Goal: Book appointment/travel/reservation

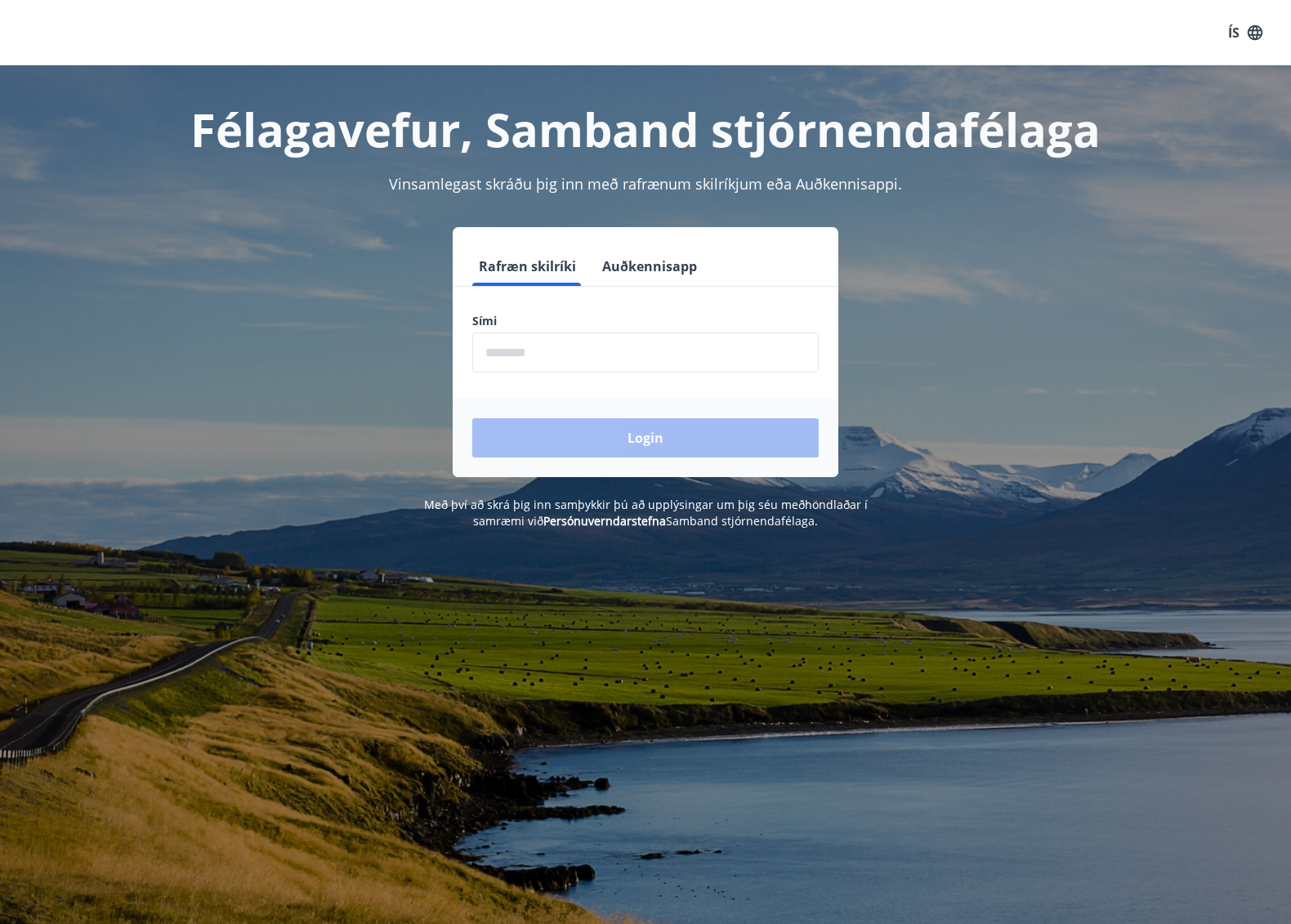
click at [632, 352] on input "phone" at bounding box center [646, 352] width 347 height 40
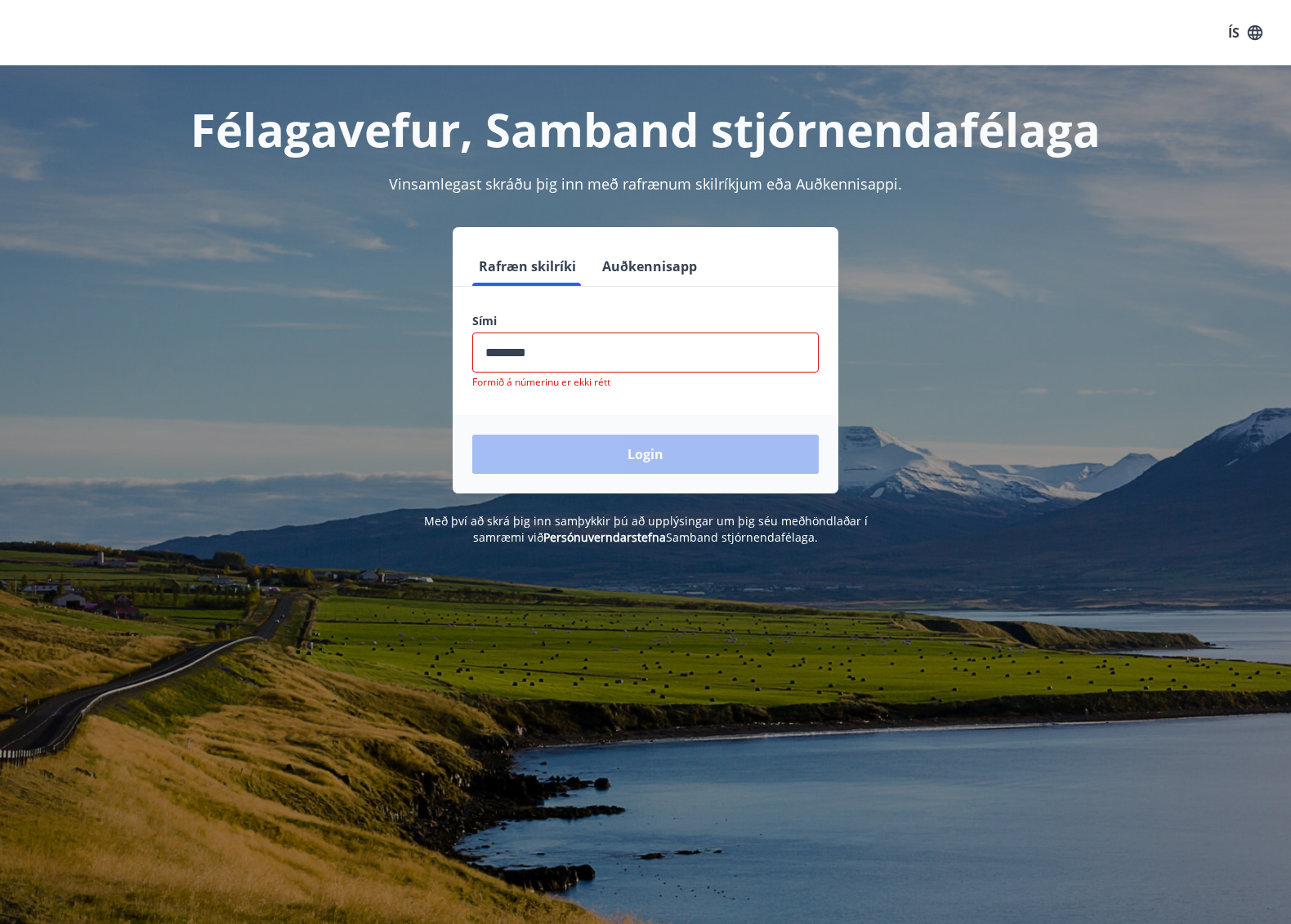
click at [613, 448] on div "Login" at bounding box center [646, 453] width 386 height 78
click at [538, 352] on input "phone" at bounding box center [646, 352] width 347 height 40
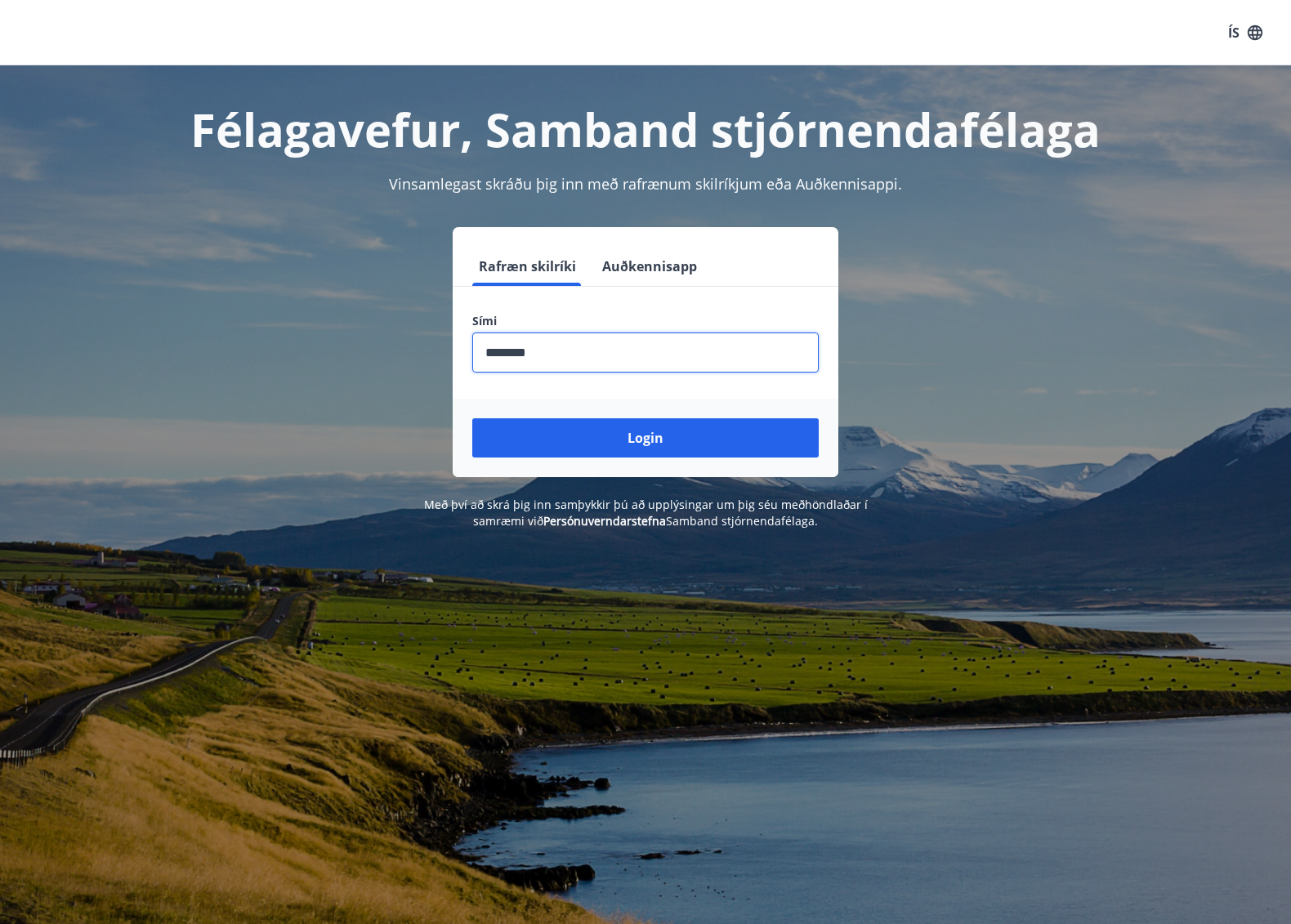
drag, startPoint x: 511, startPoint y: 356, endPoint x: 498, endPoint y: 417, distance: 62.4
click at [508, 362] on input "phone" at bounding box center [646, 352] width 347 height 40
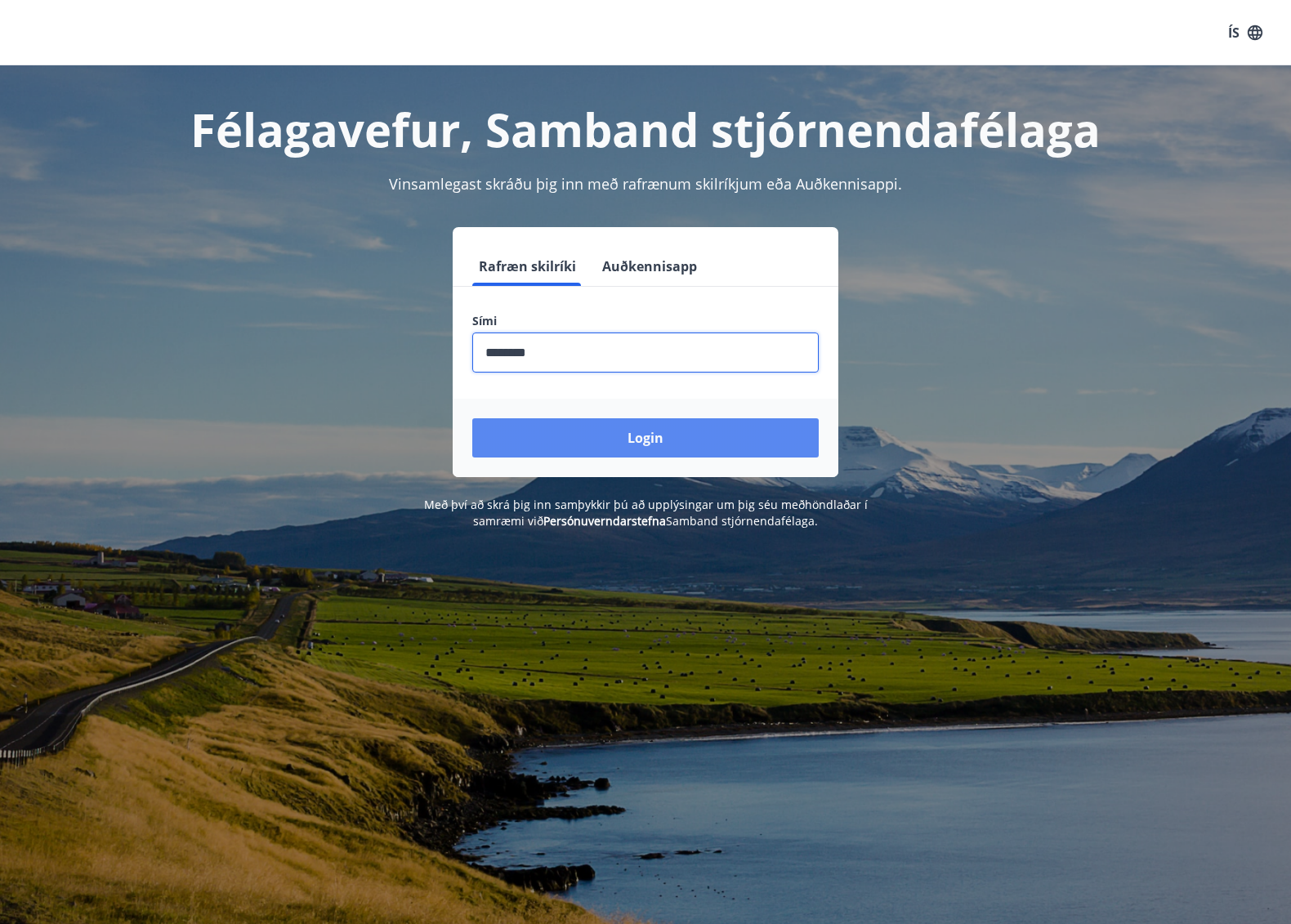
type input "********"
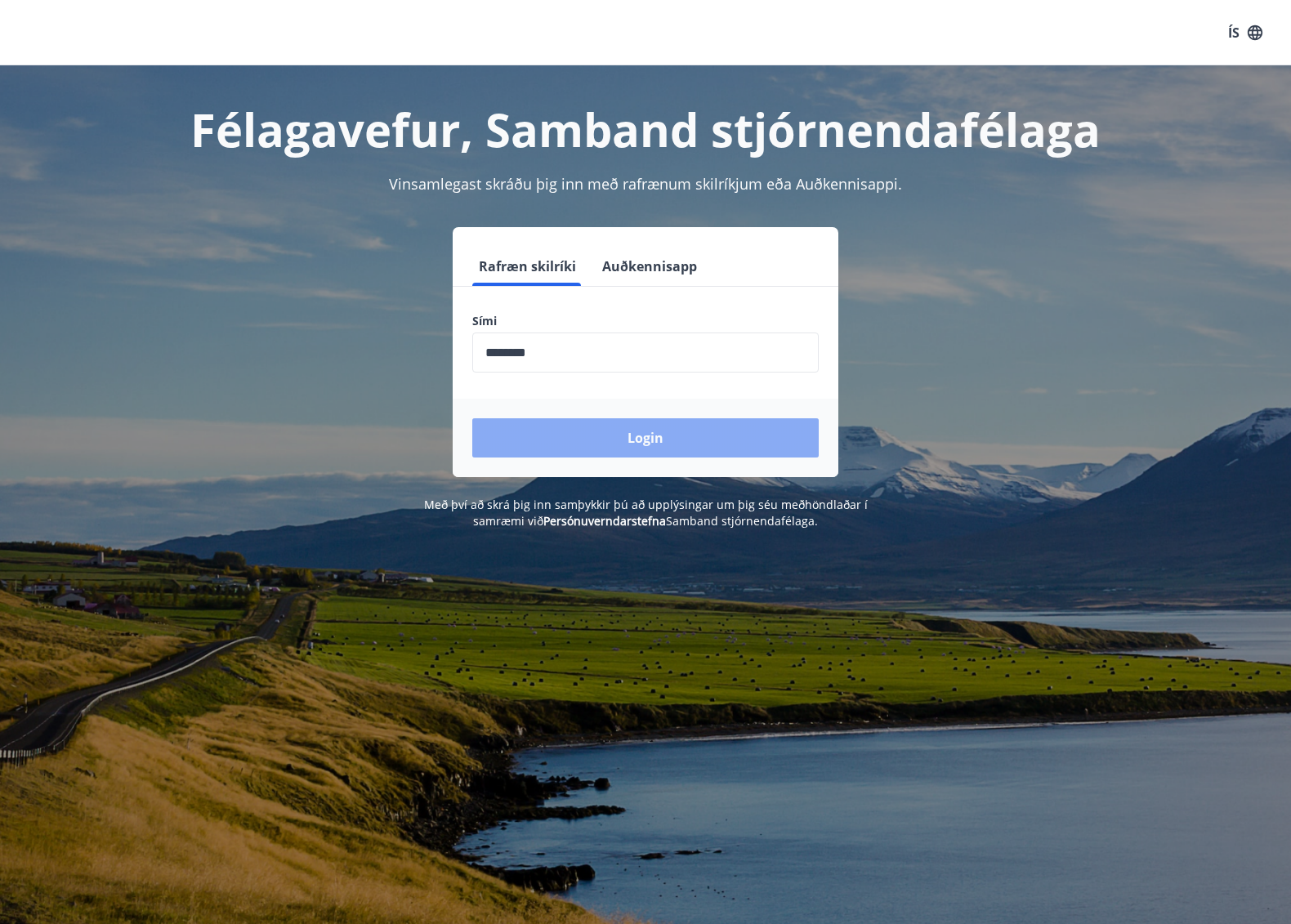
click at [501, 420] on button "Login" at bounding box center [646, 438] width 347 height 40
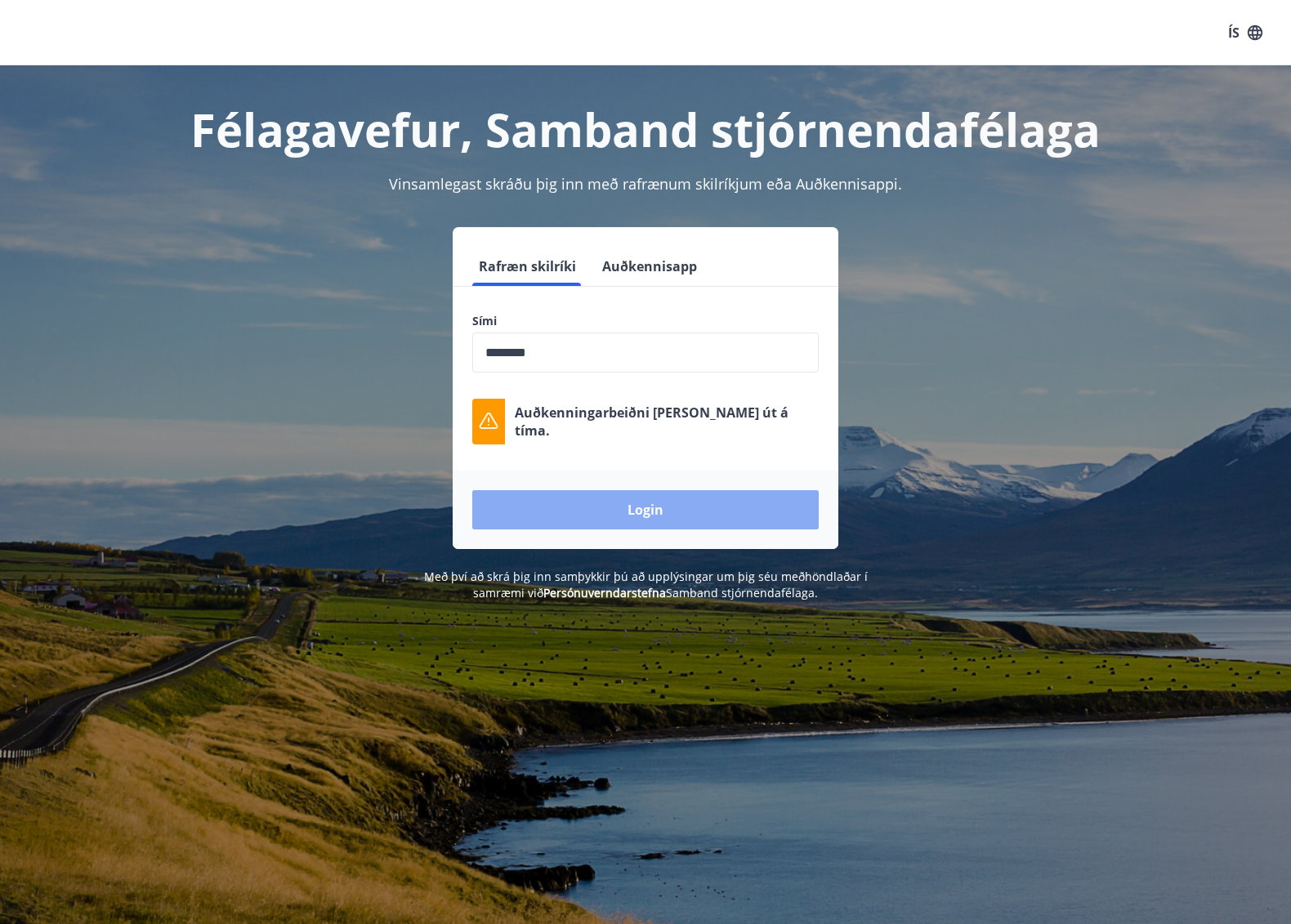
click at [567, 507] on button "Login" at bounding box center [646, 510] width 347 height 40
click at [558, 520] on button "Login" at bounding box center [646, 510] width 347 height 40
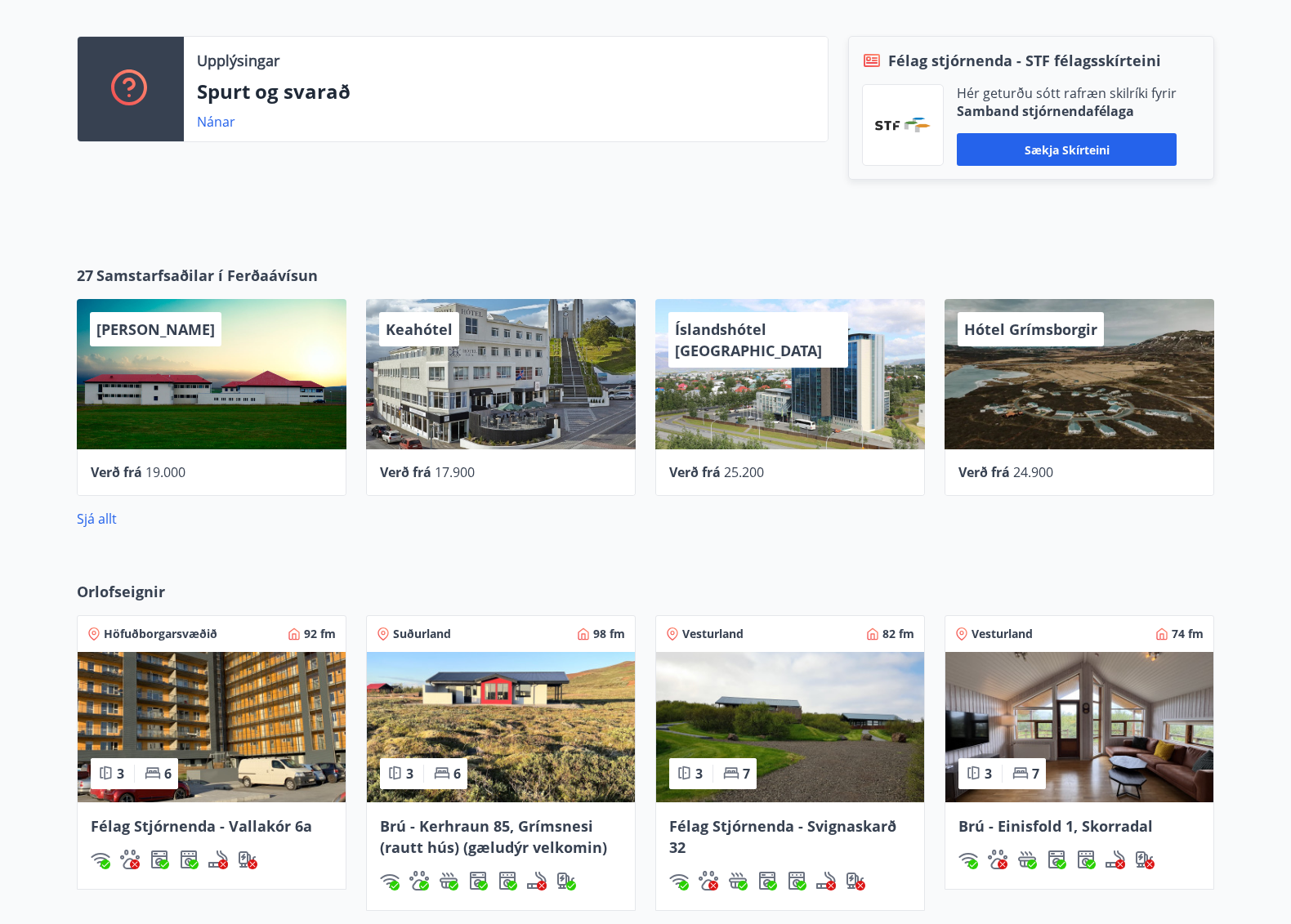
scroll to position [572, 0]
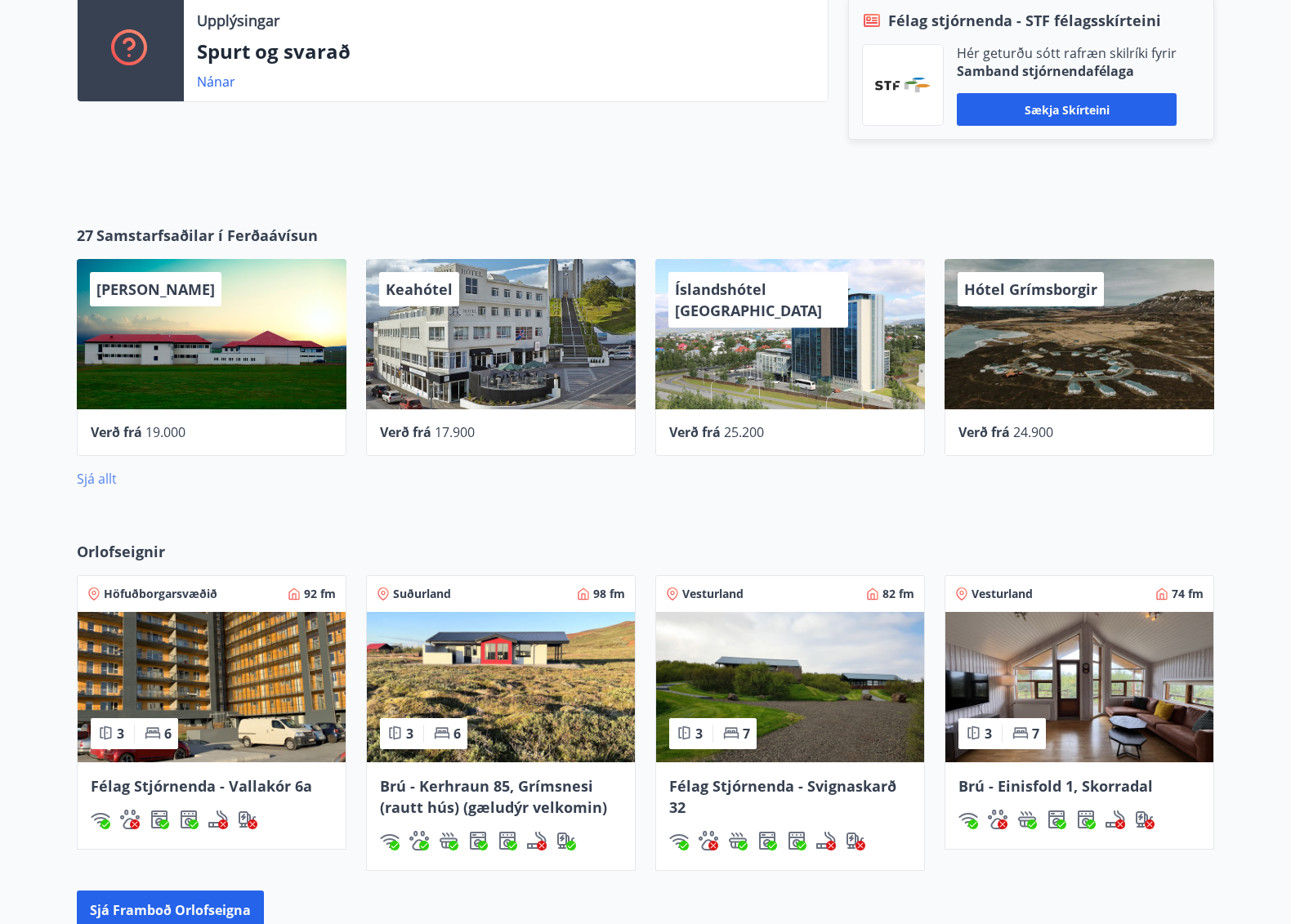
click at [88, 481] on link "Sjá allt" at bounding box center [97, 479] width 40 height 18
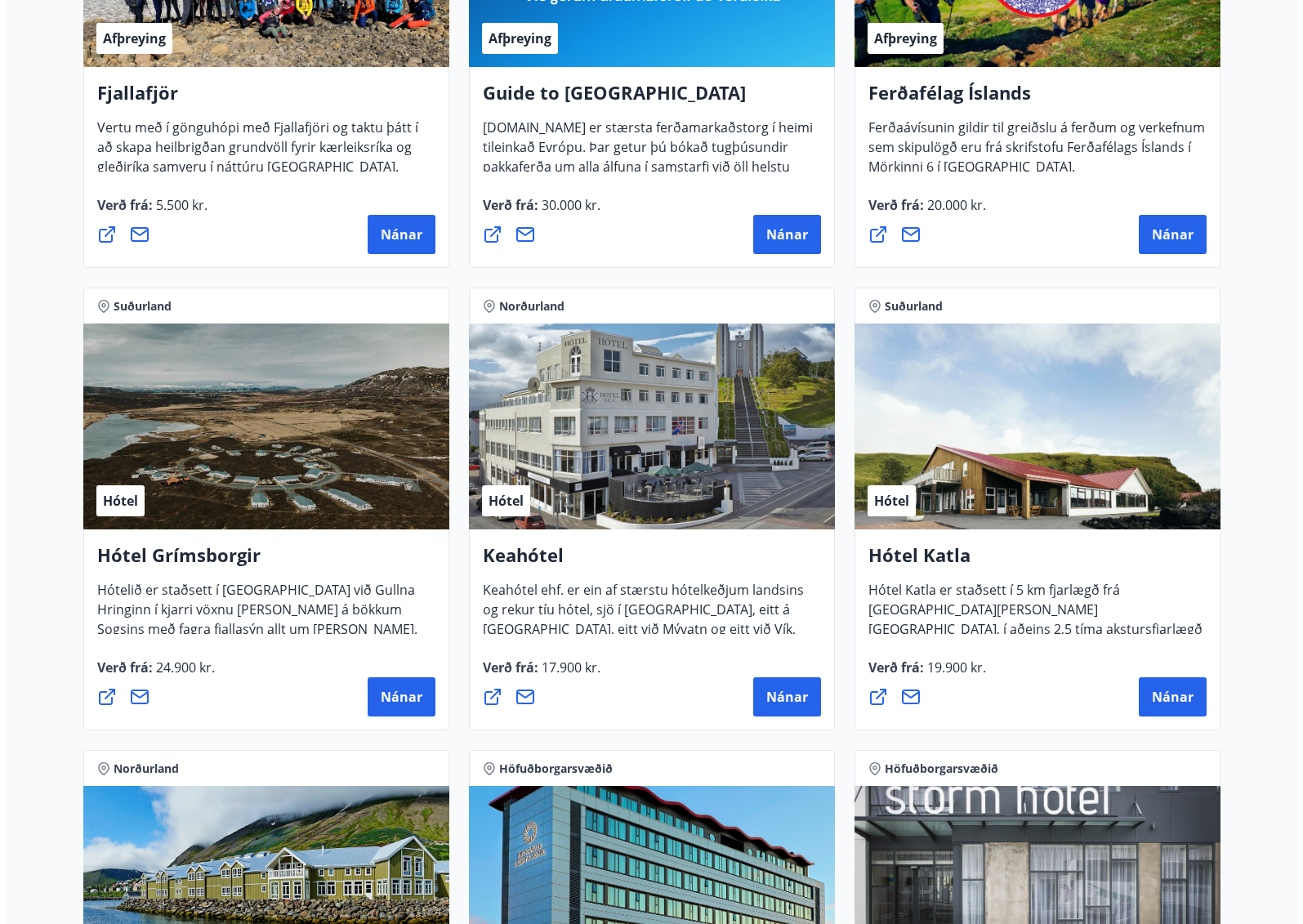
scroll to position [572, 0]
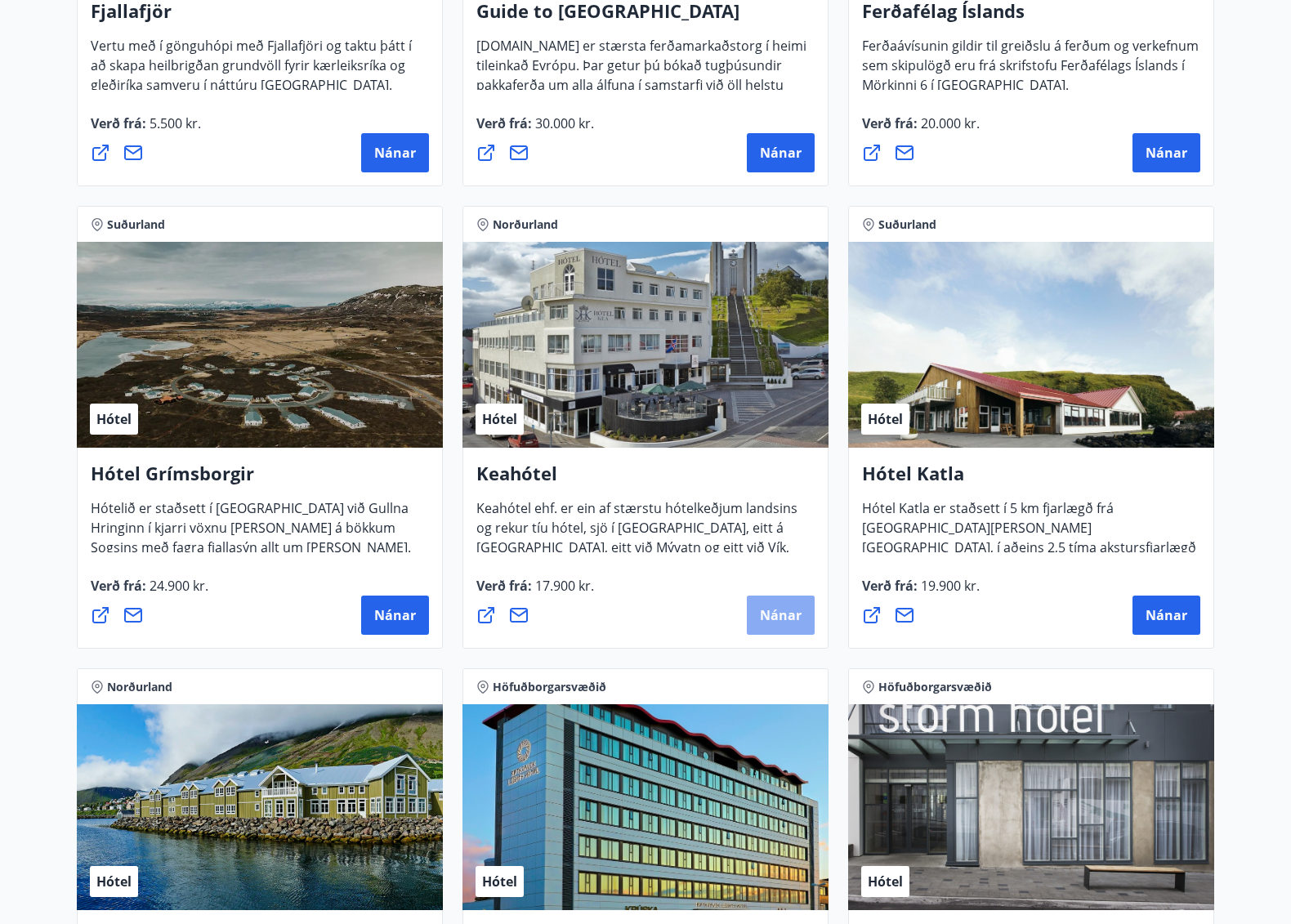
click at [762, 620] on span "Nánar" at bounding box center [780, 615] width 41 height 18
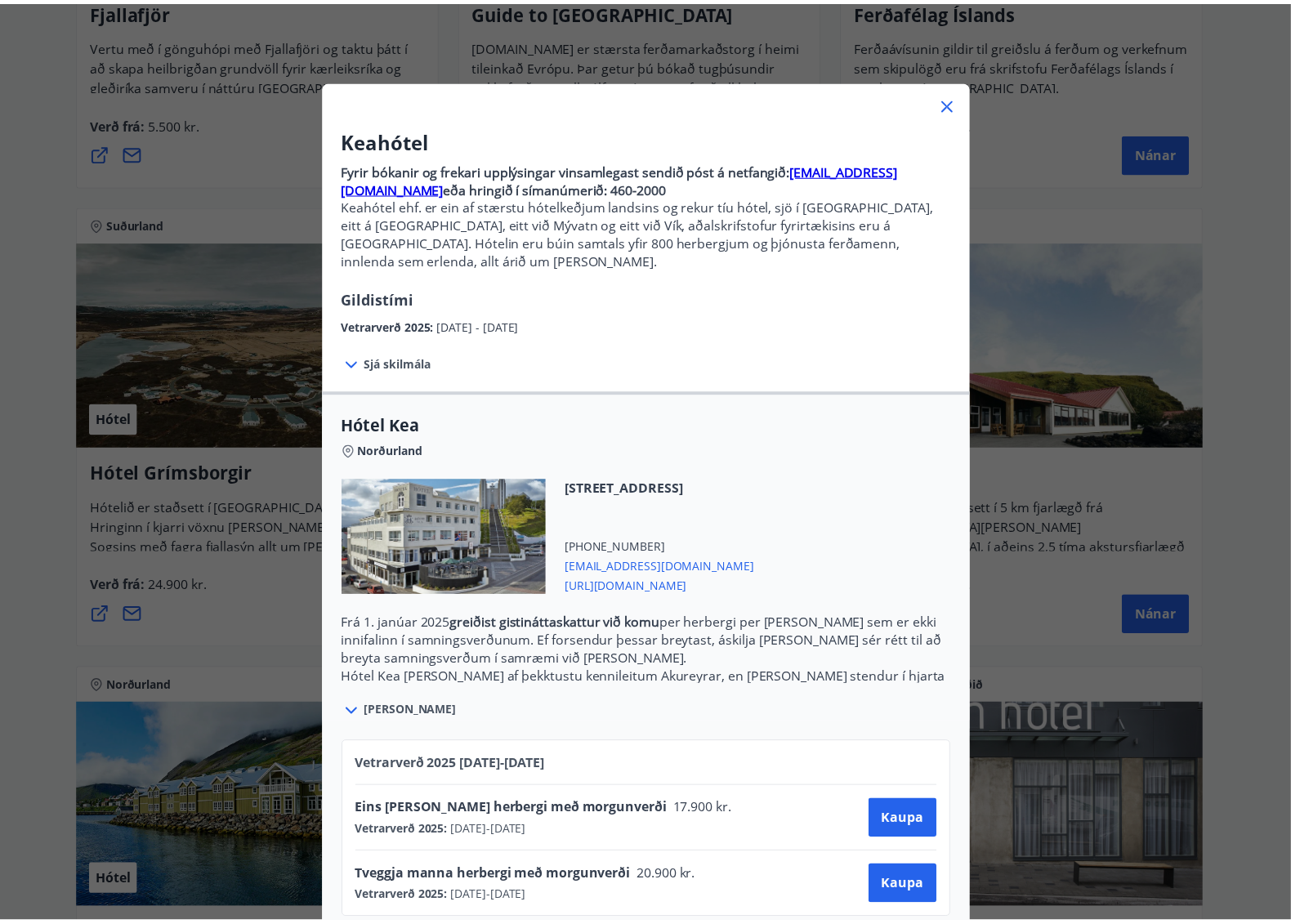
scroll to position [0, 0]
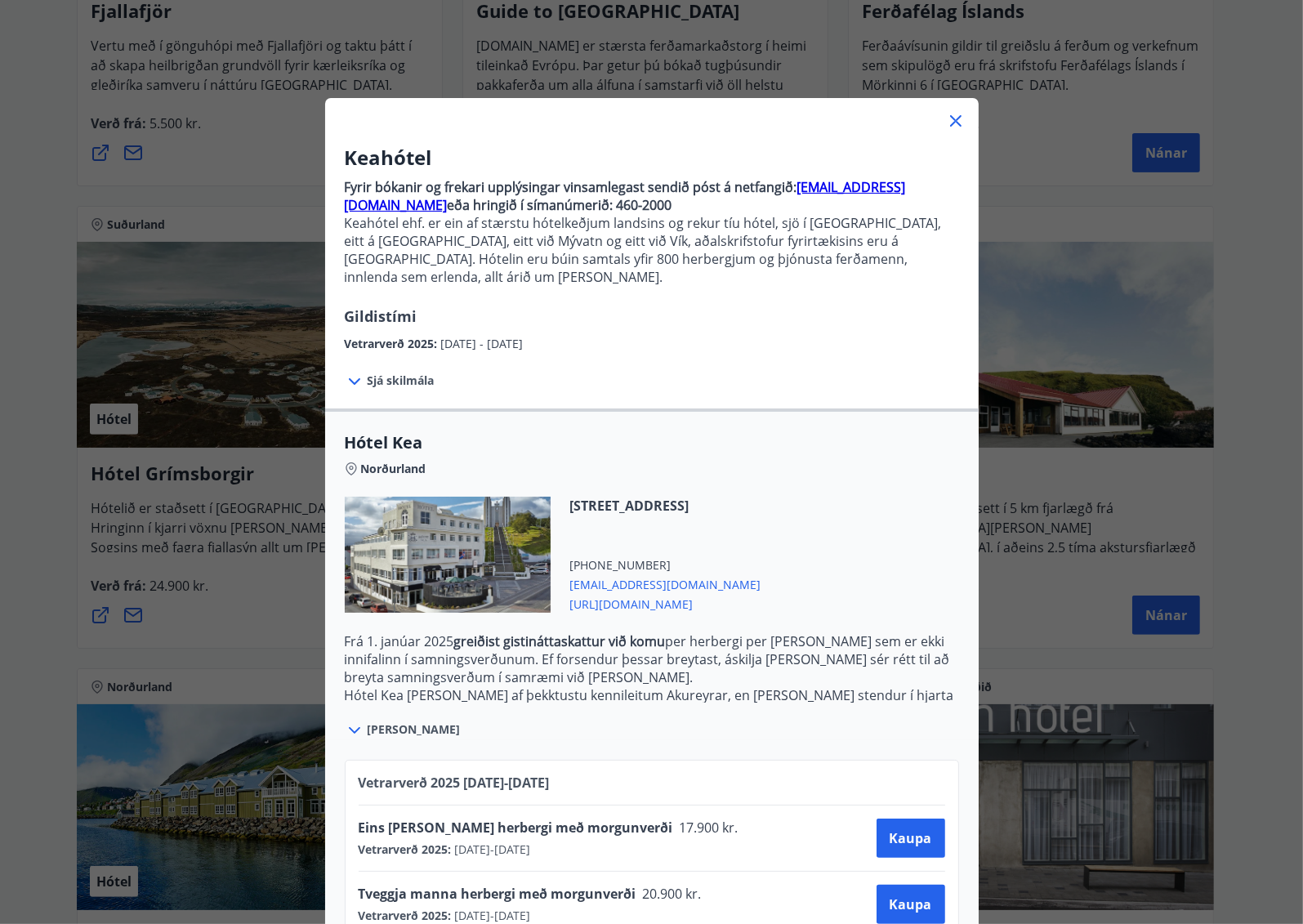
click at [948, 118] on icon at bounding box center [956, 121] width 20 height 20
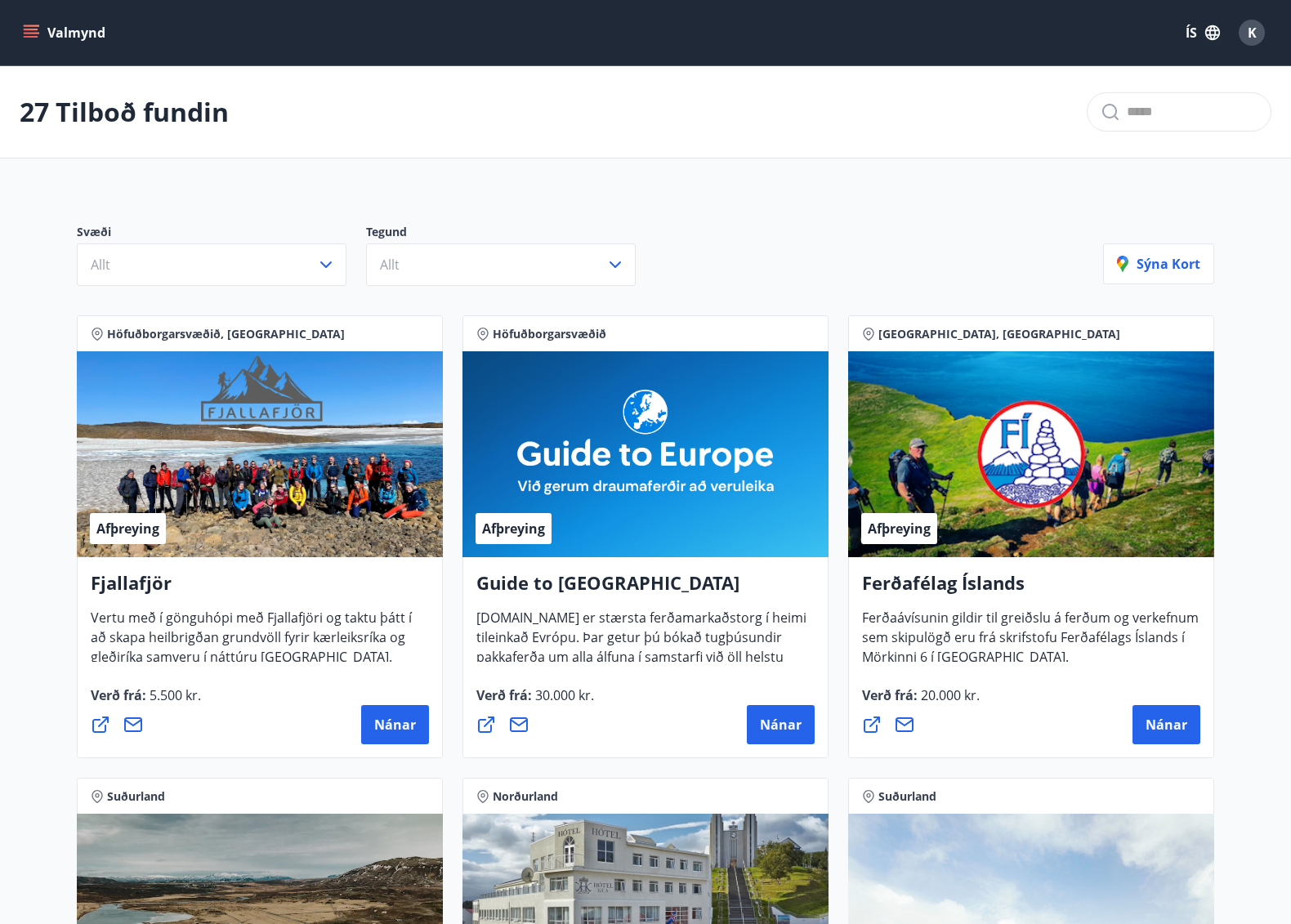
click at [32, 35] on icon "menu" at bounding box center [31, 32] width 16 height 16
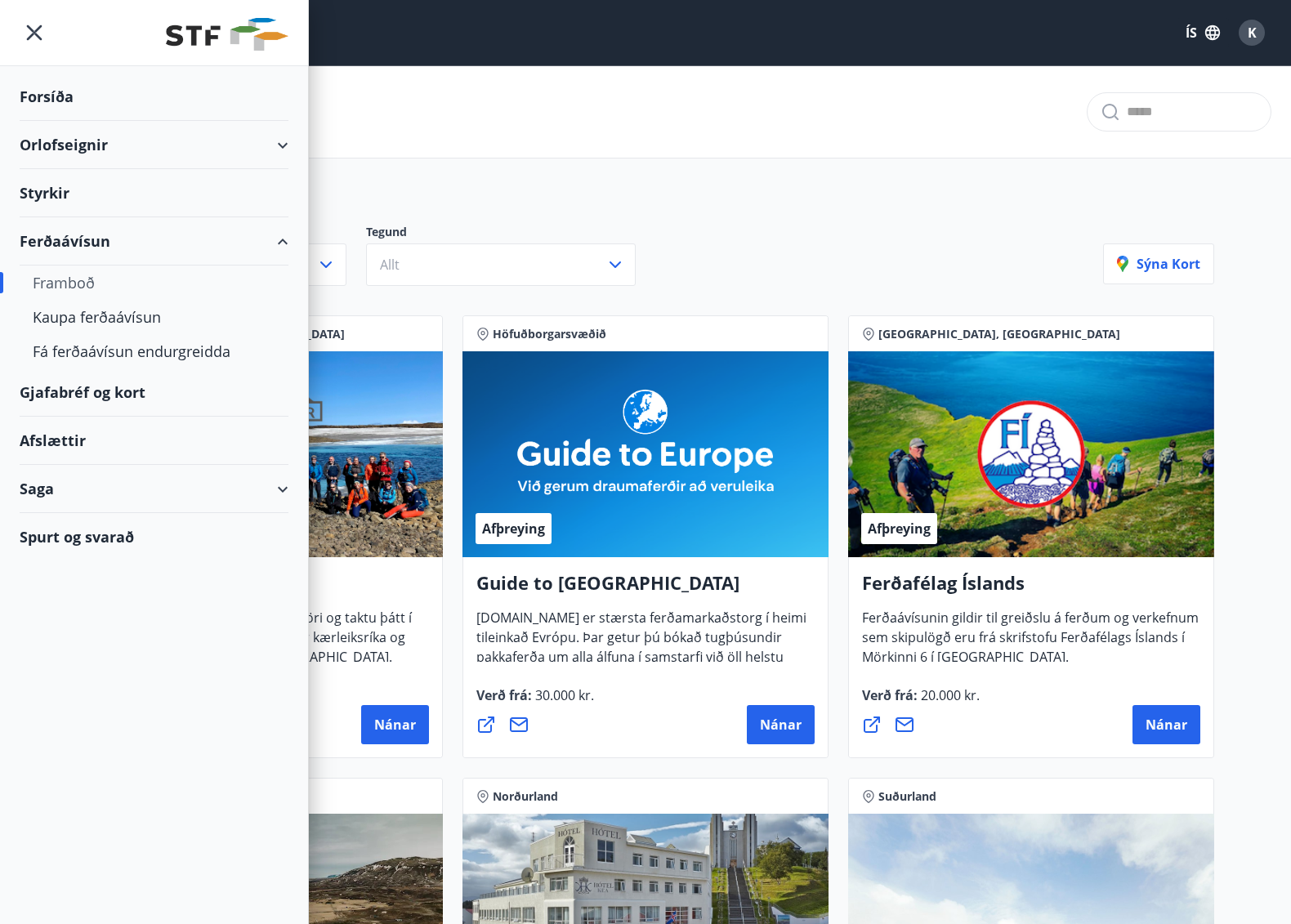
click at [282, 143] on div "Orlofseignir" at bounding box center [154, 145] width 268 height 48
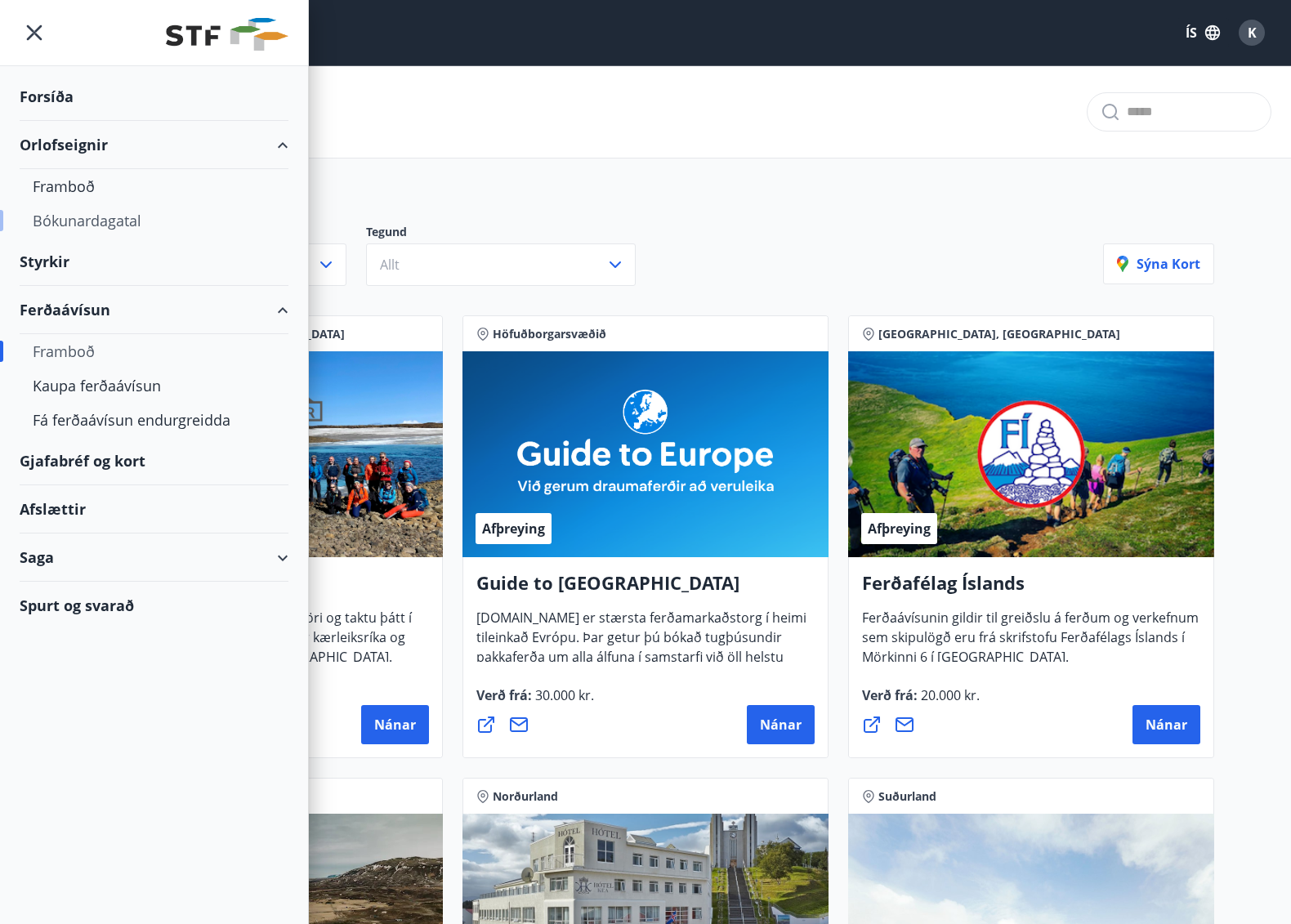
click at [119, 224] on div "Bókunardagatal" at bounding box center [154, 221] width 242 height 34
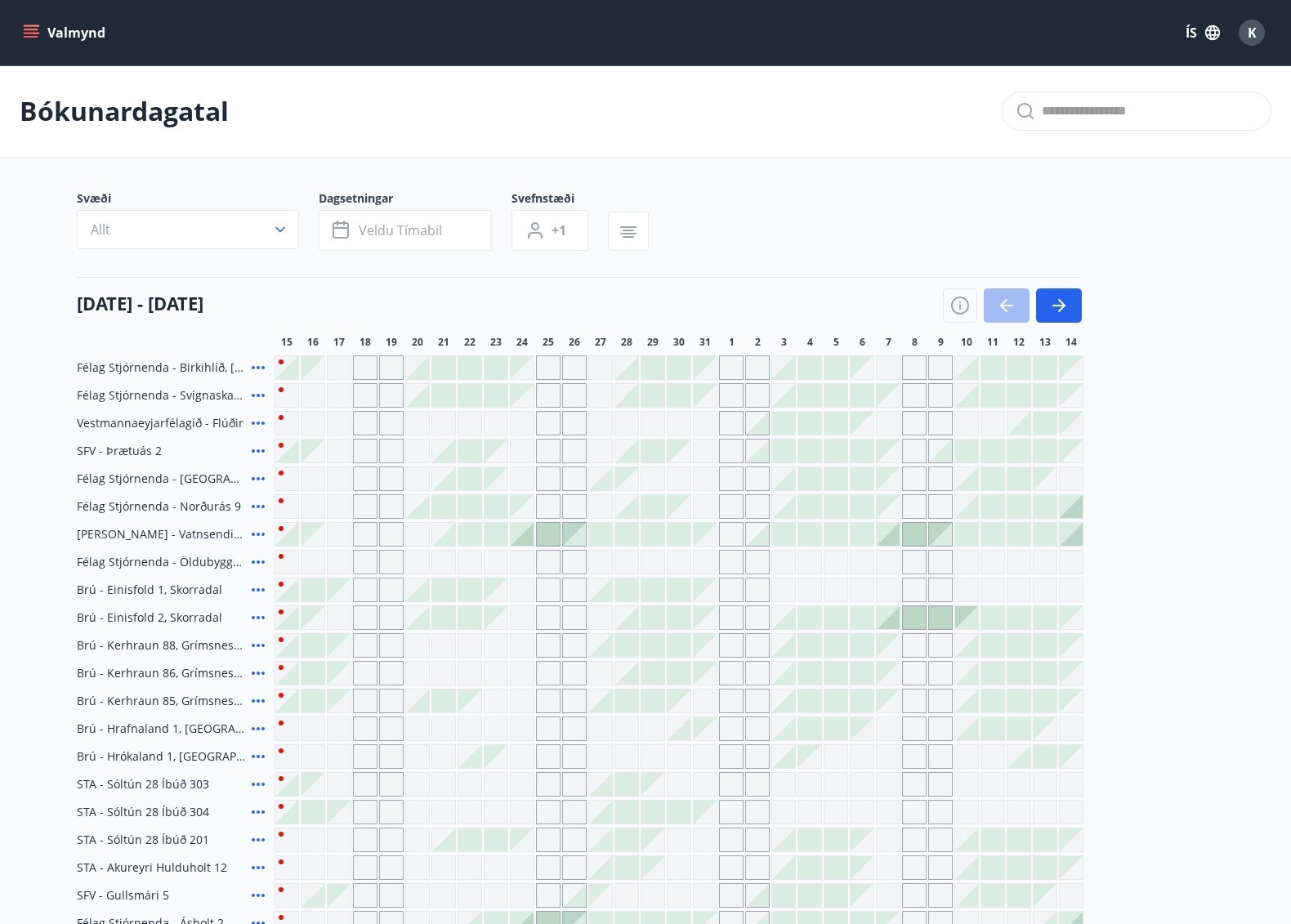
click at [31, 31] on icon "menu" at bounding box center [31, 32] width 16 height 16
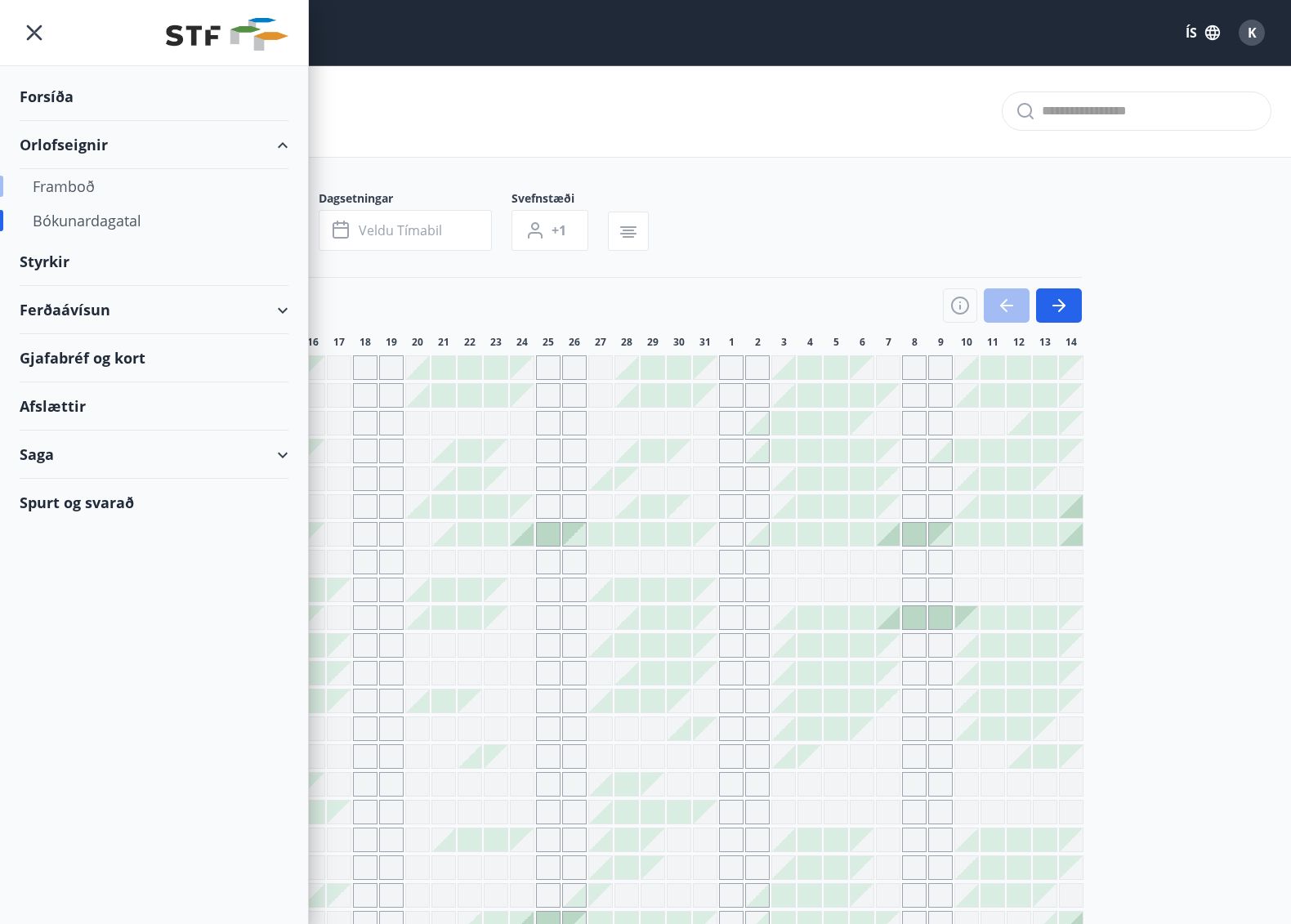
click at [51, 186] on div "Framboð" at bounding box center [154, 186] width 242 height 34
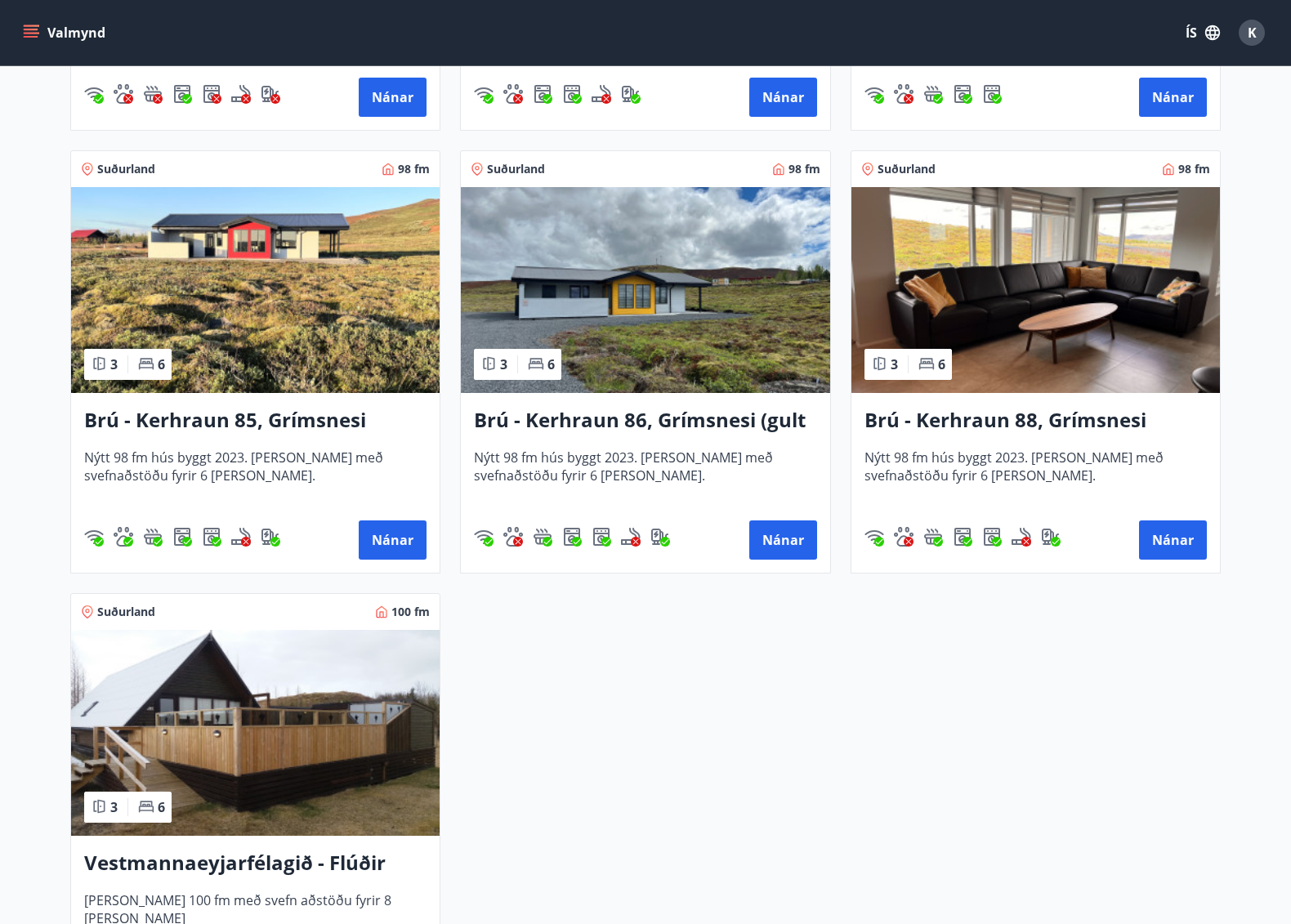
scroll to position [2849, 0]
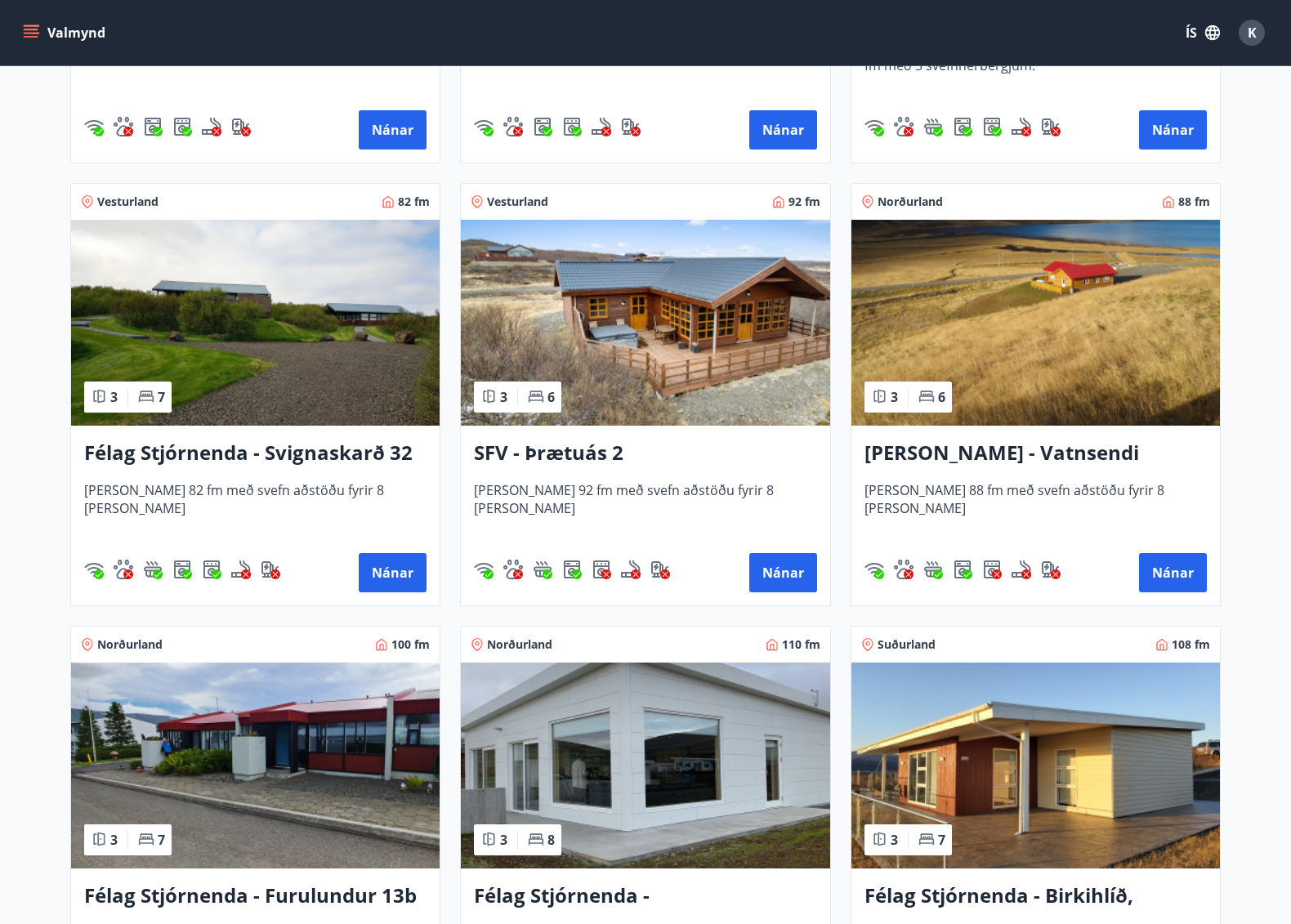
click at [29, 35] on icon "menu" at bounding box center [31, 32] width 16 height 16
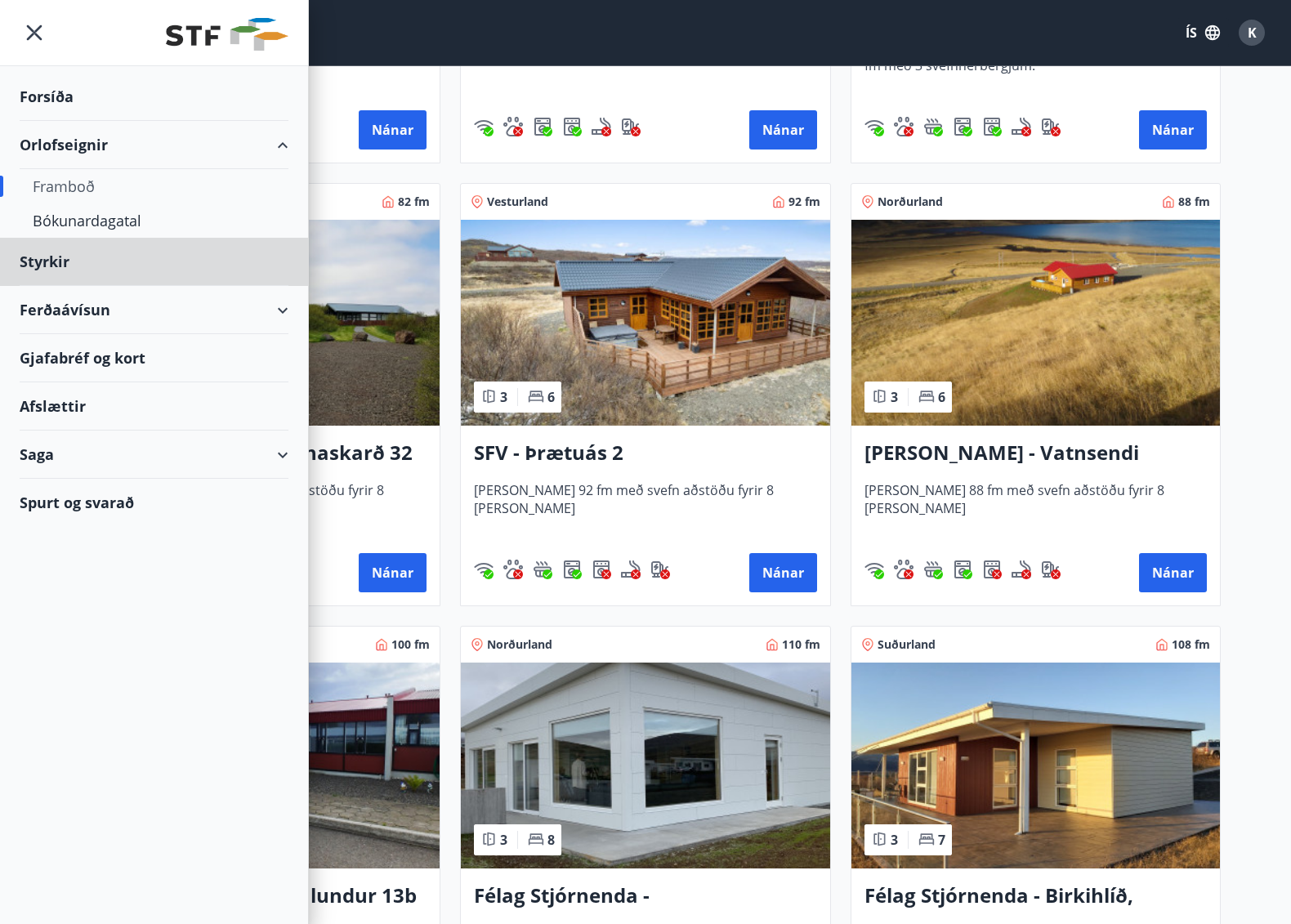
click at [51, 91] on div "Forsíða" at bounding box center [154, 97] width 268 height 48
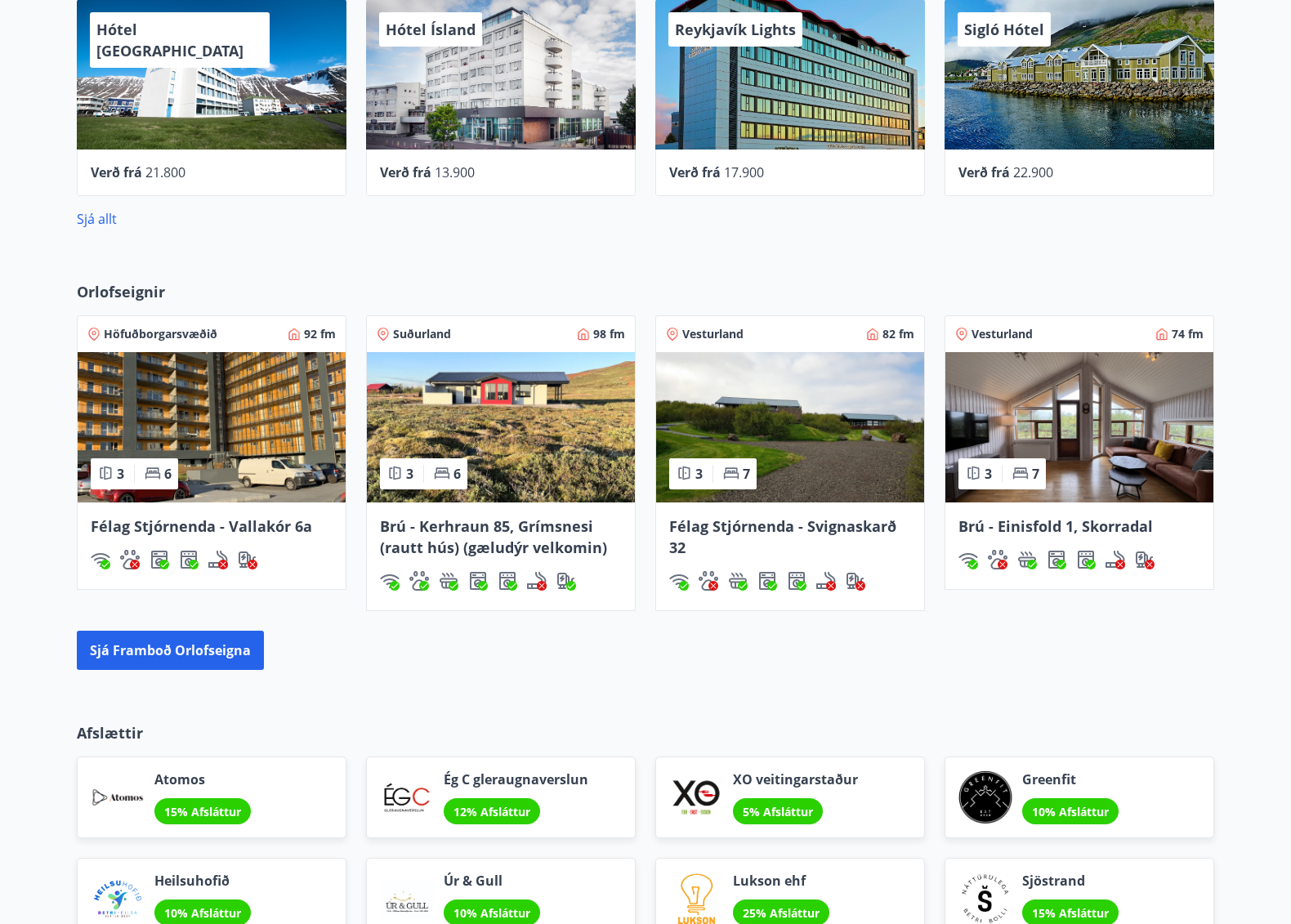
scroll to position [835, 0]
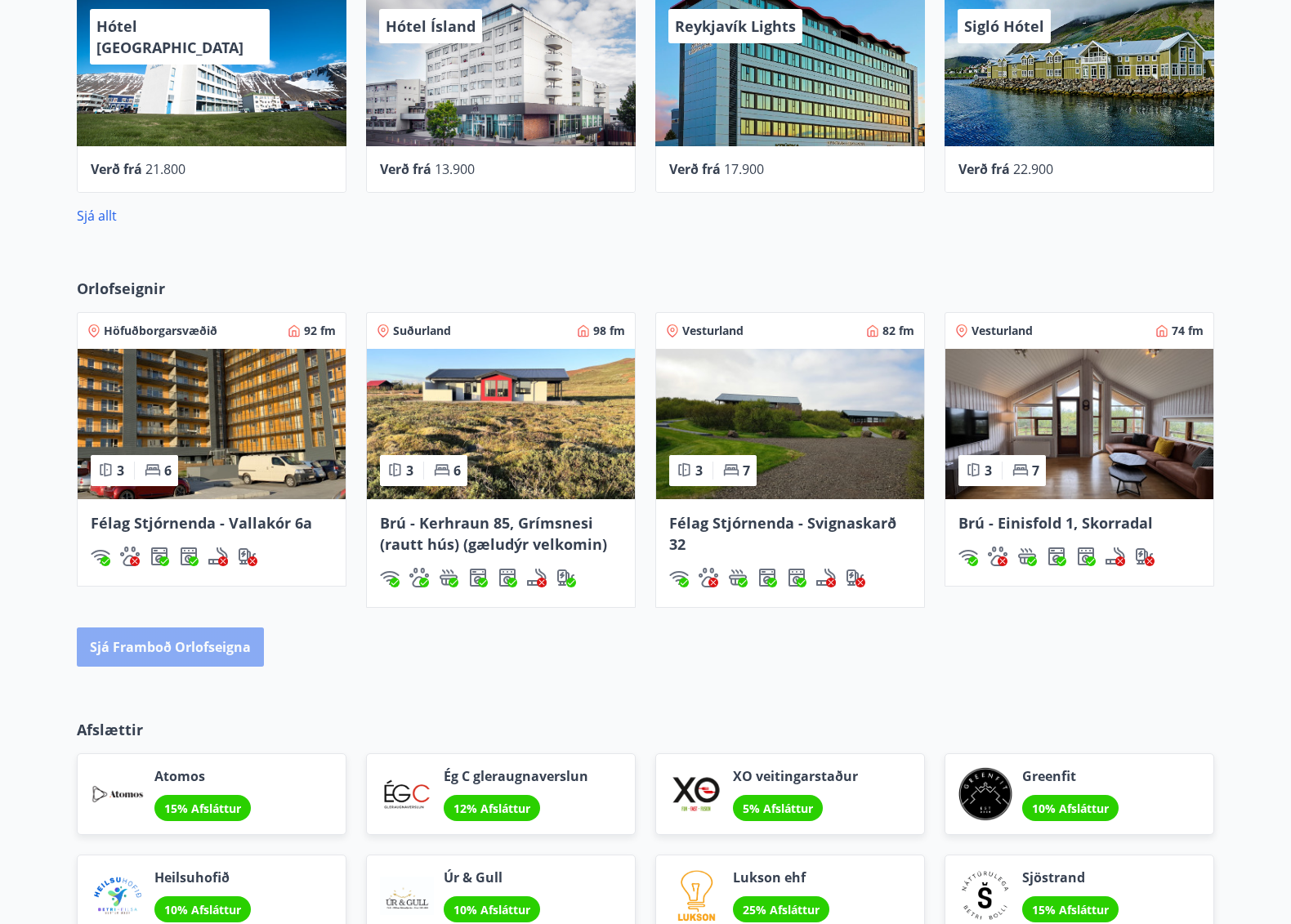
click at [211, 639] on button "Sjá framboð orlofseigna" at bounding box center [171, 647] width 187 height 40
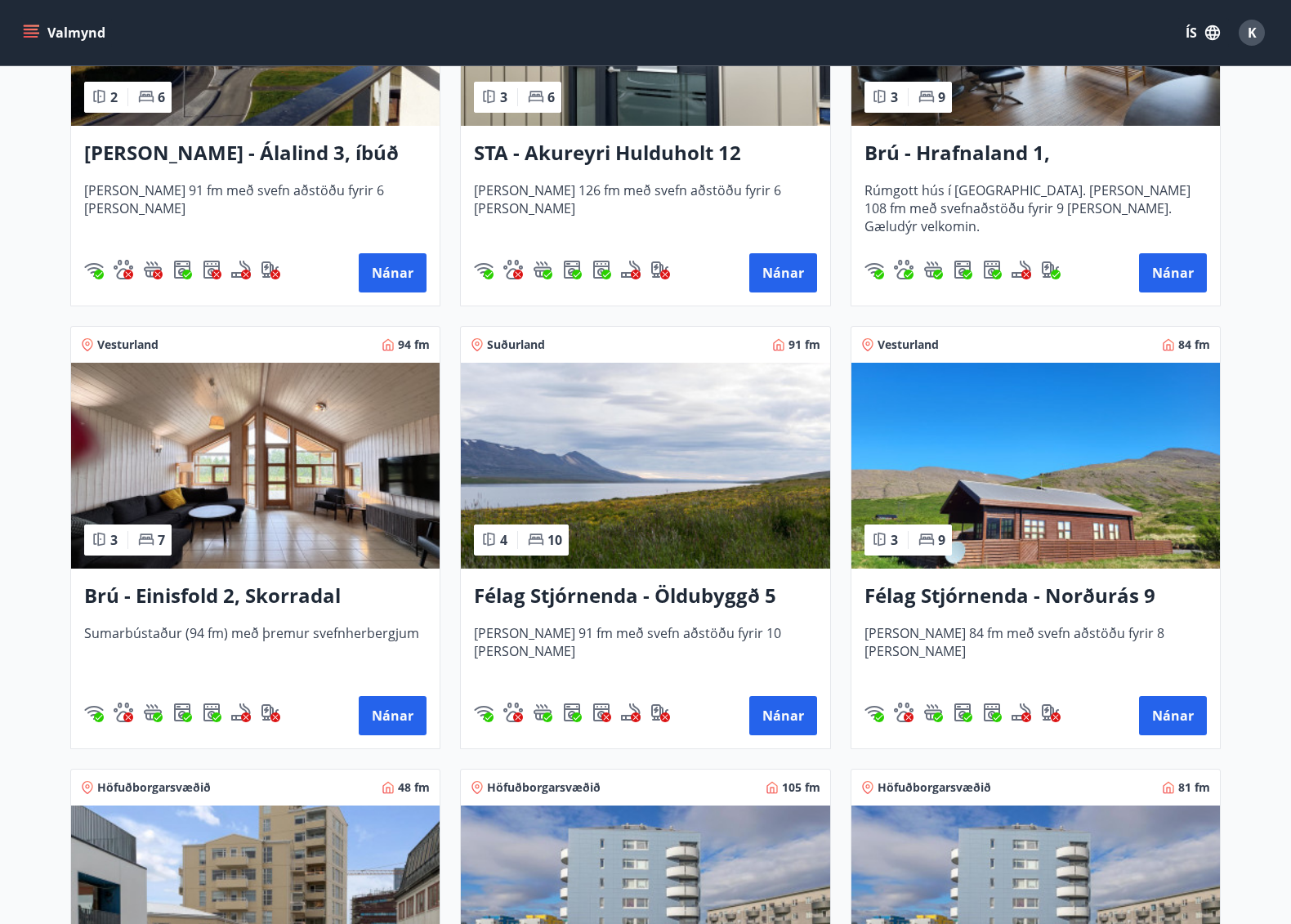
scroll to position [981, 0]
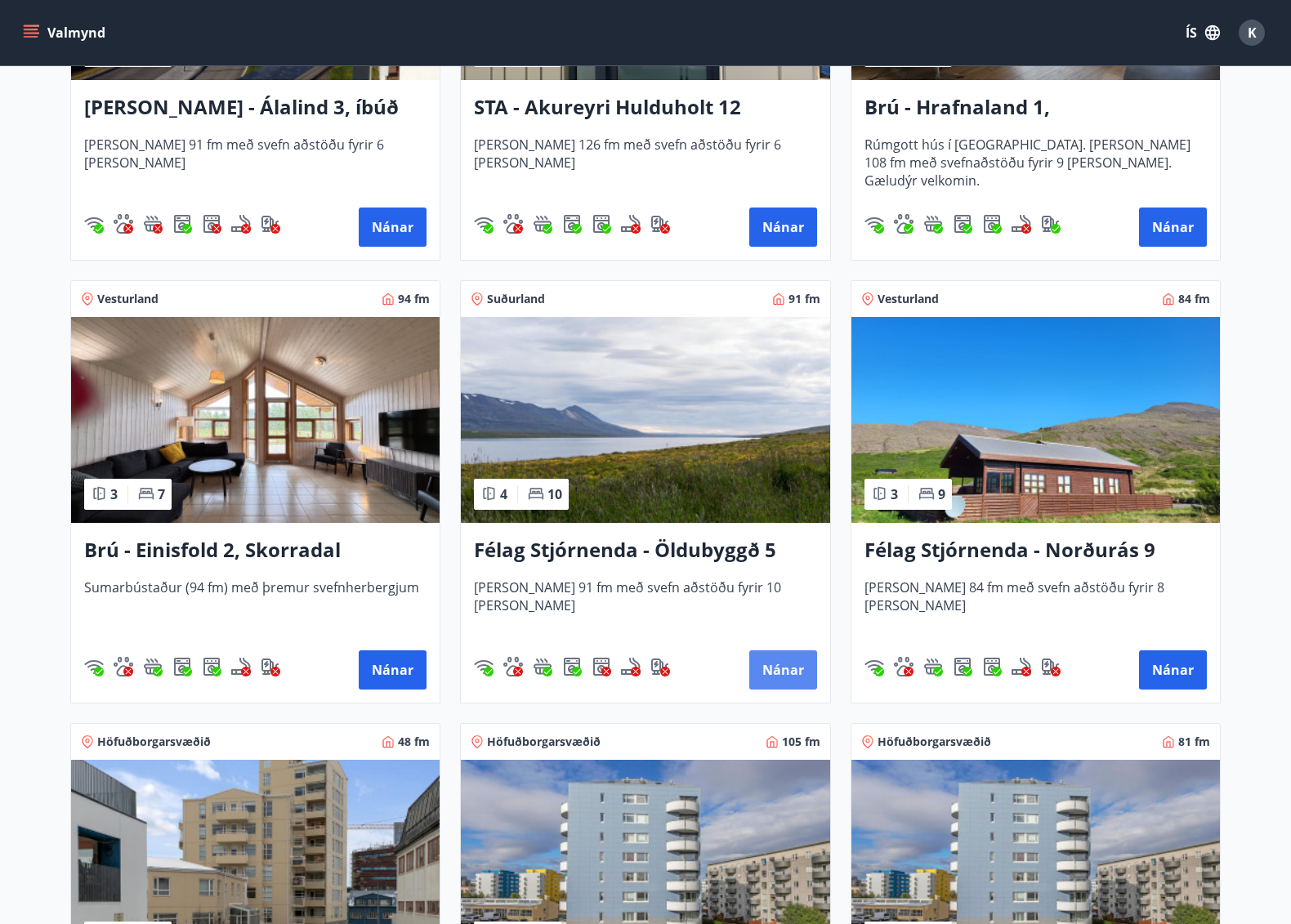
click at [796, 673] on button "Nánar" at bounding box center [783, 670] width 68 height 40
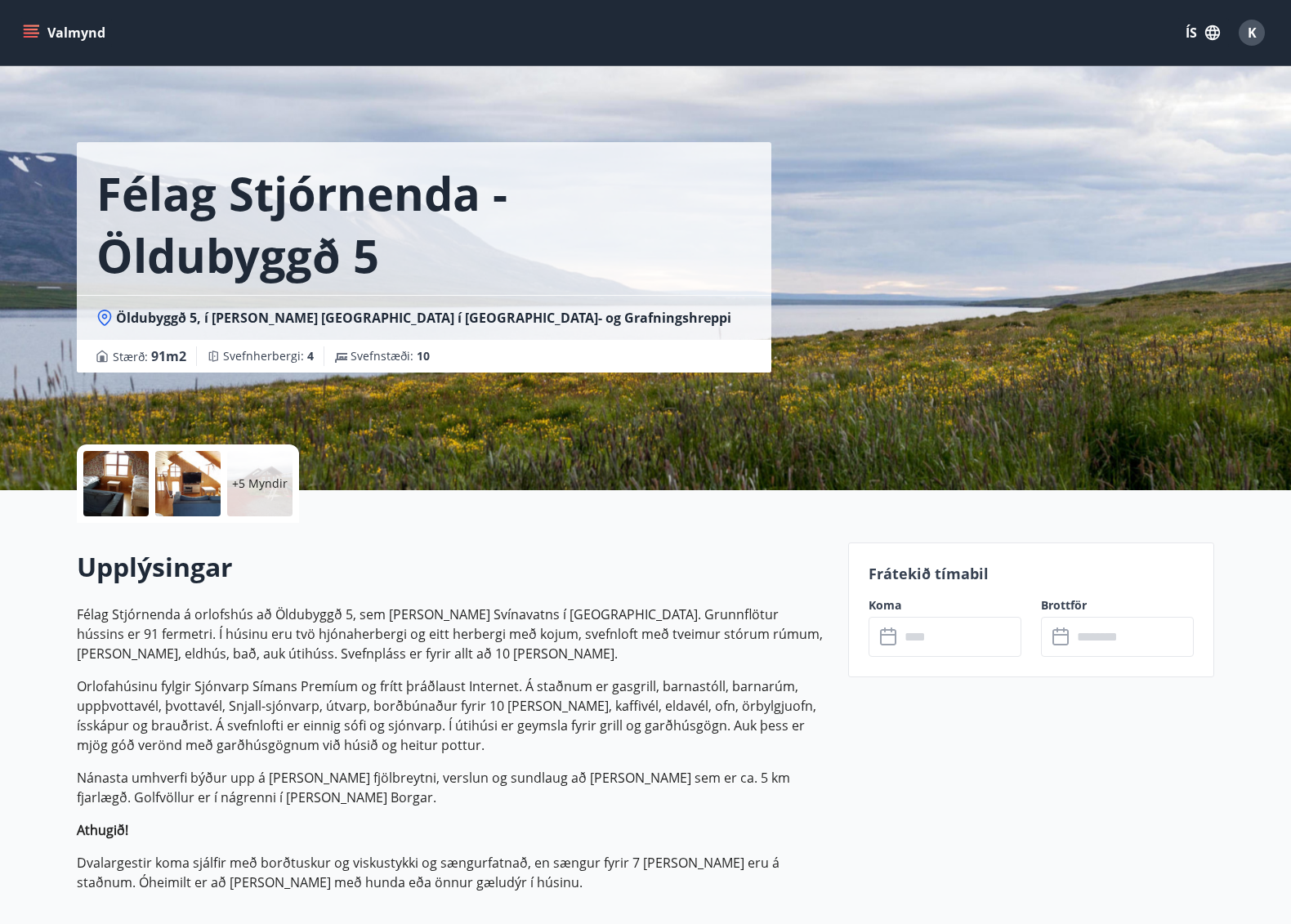
click at [268, 506] on div "+5 Myndir" at bounding box center [259, 483] width 66 height 66
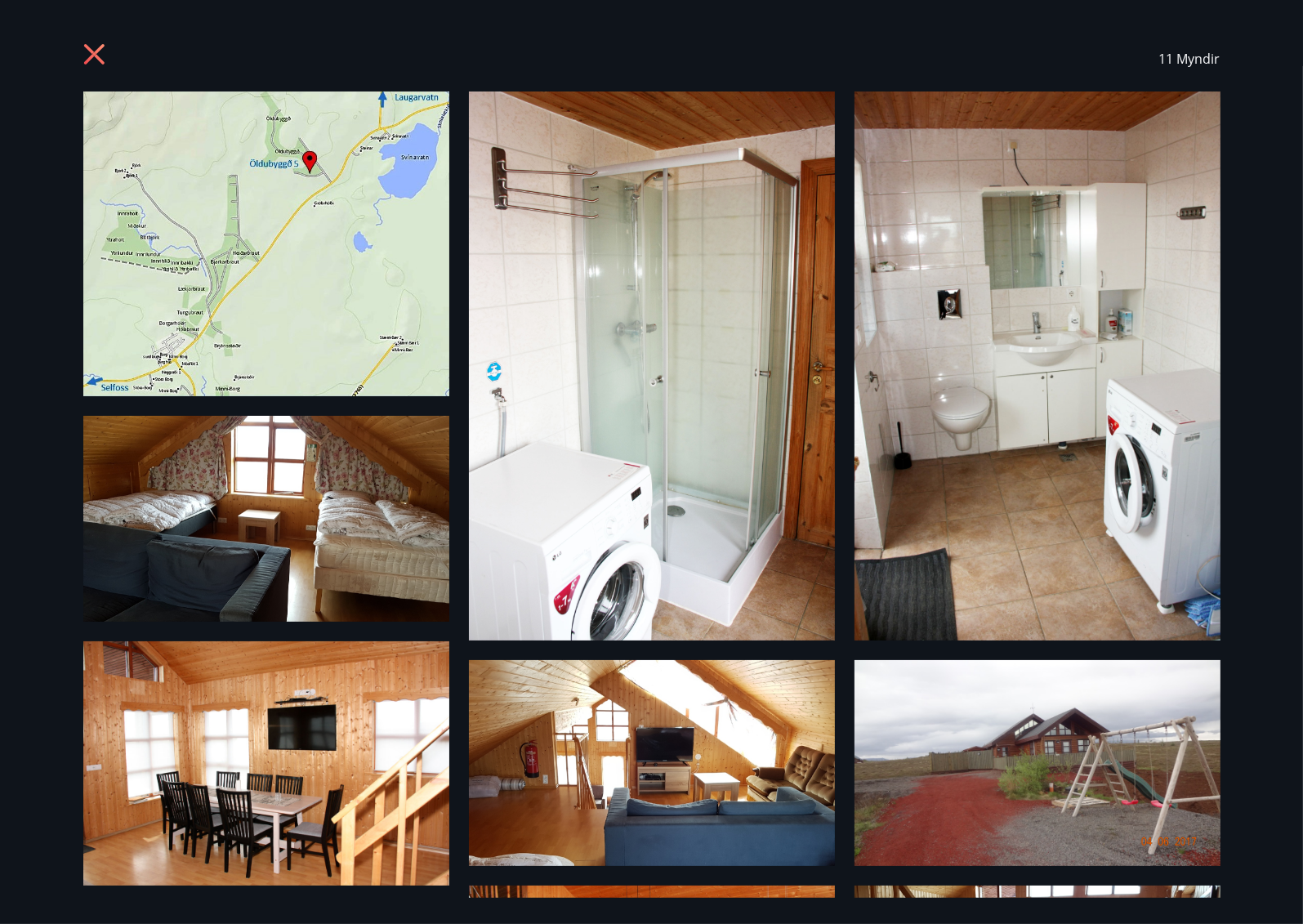
click at [88, 50] on icon at bounding box center [96, 56] width 26 height 26
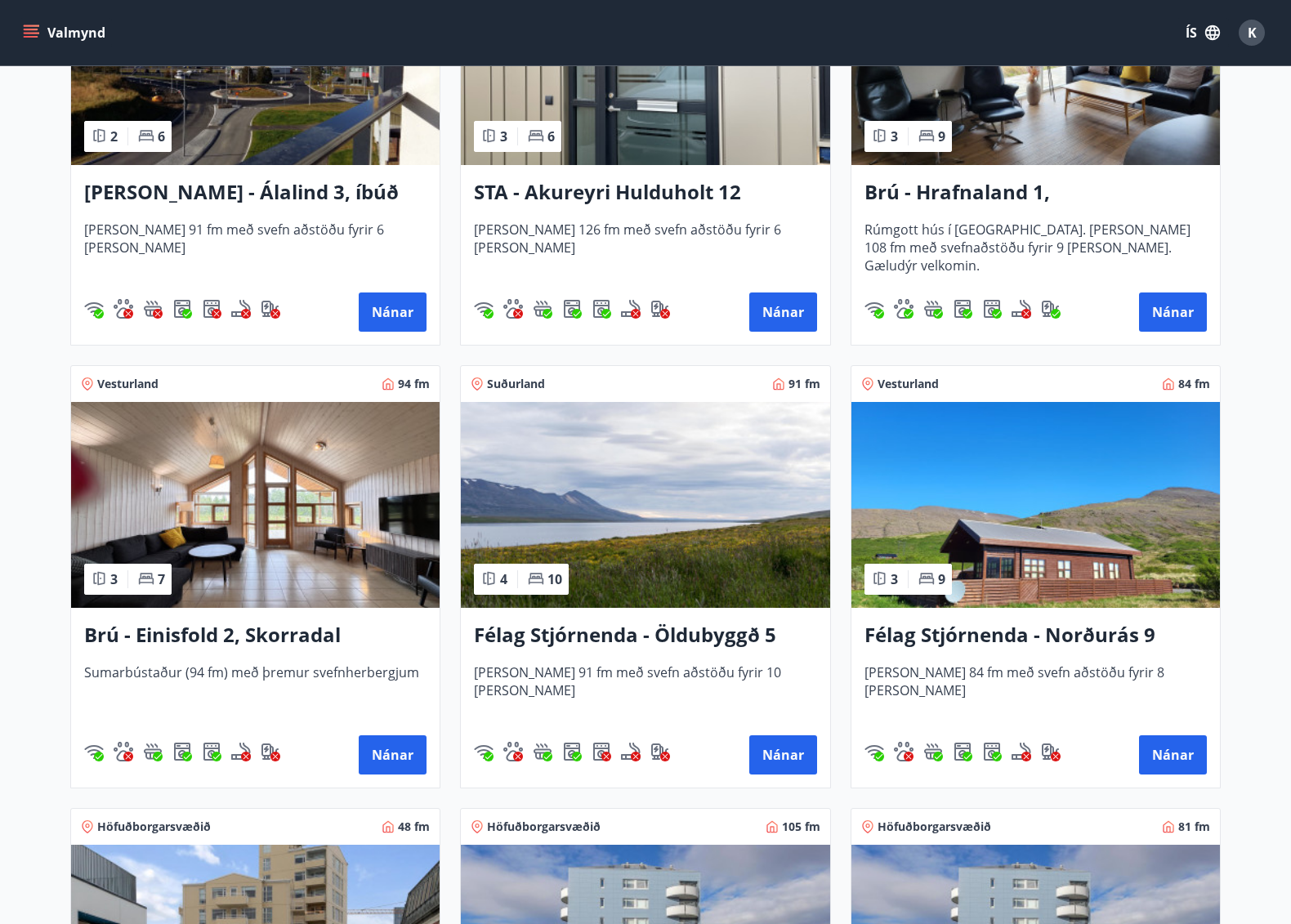
scroll to position [899, 0]
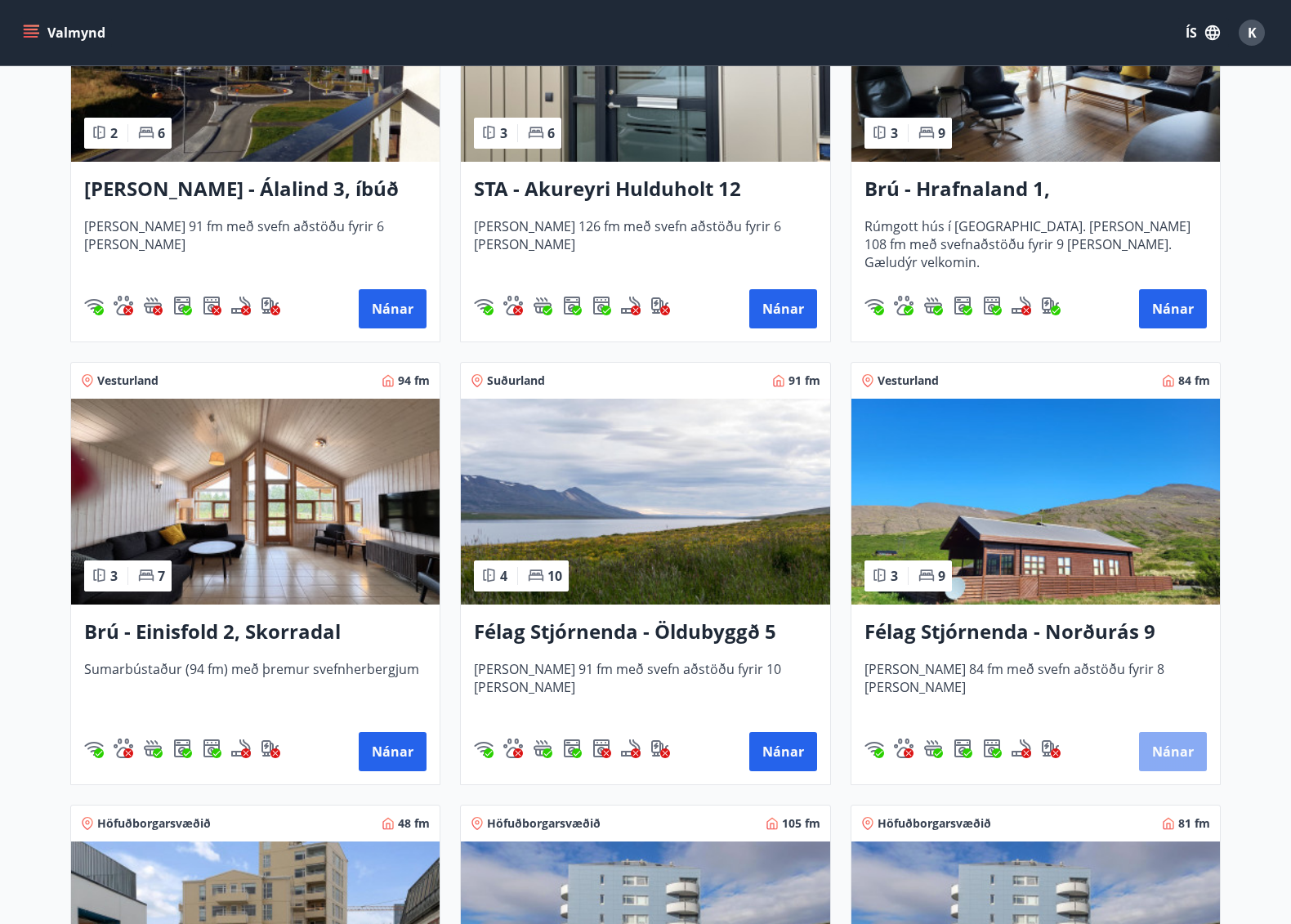
click at [1173, 758] on button "Nánar" at bounding box center [1173, 752] width 68 height 40
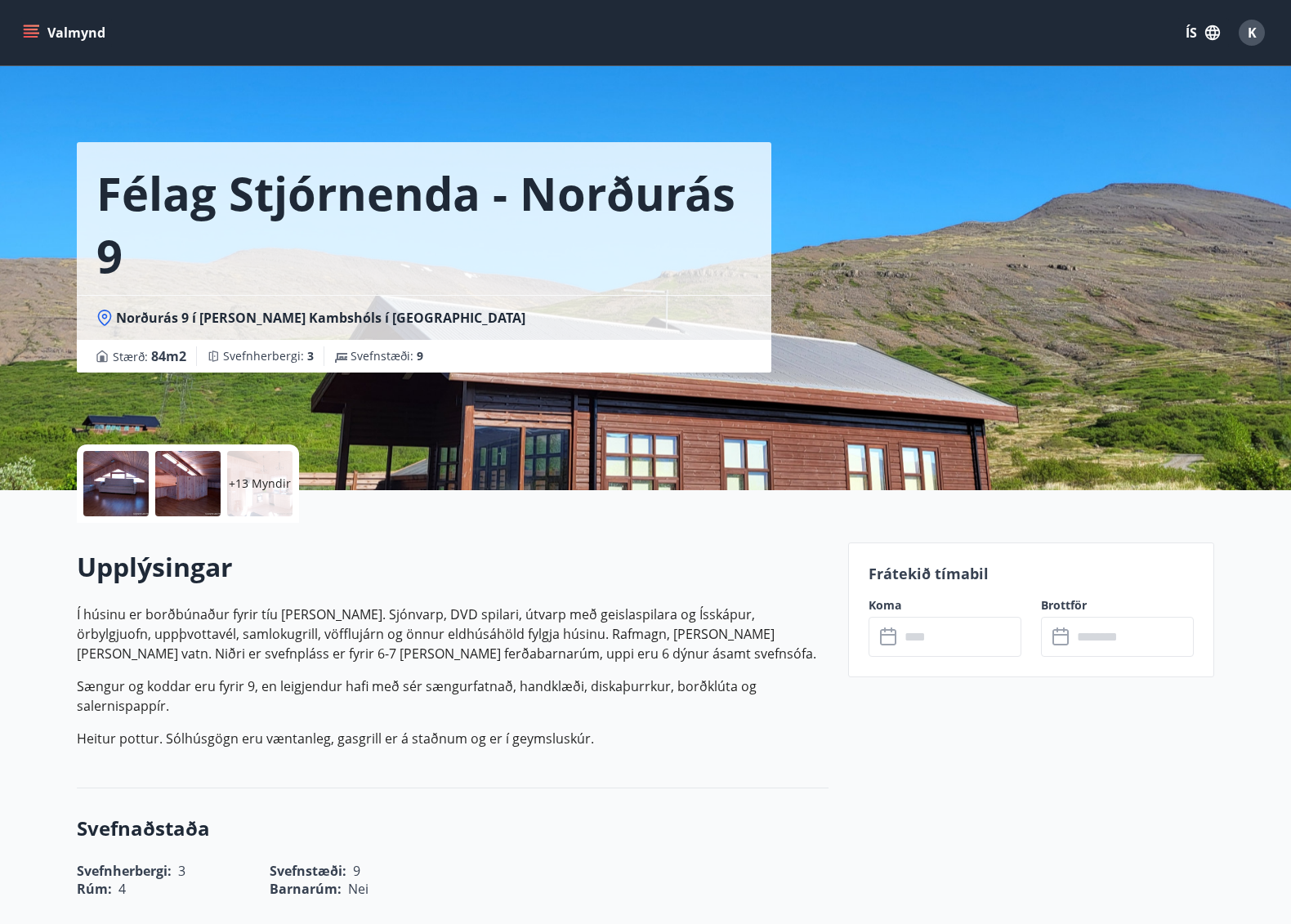
click at [119, 497] on div at bounding box center [116, 483] width 66 height 66
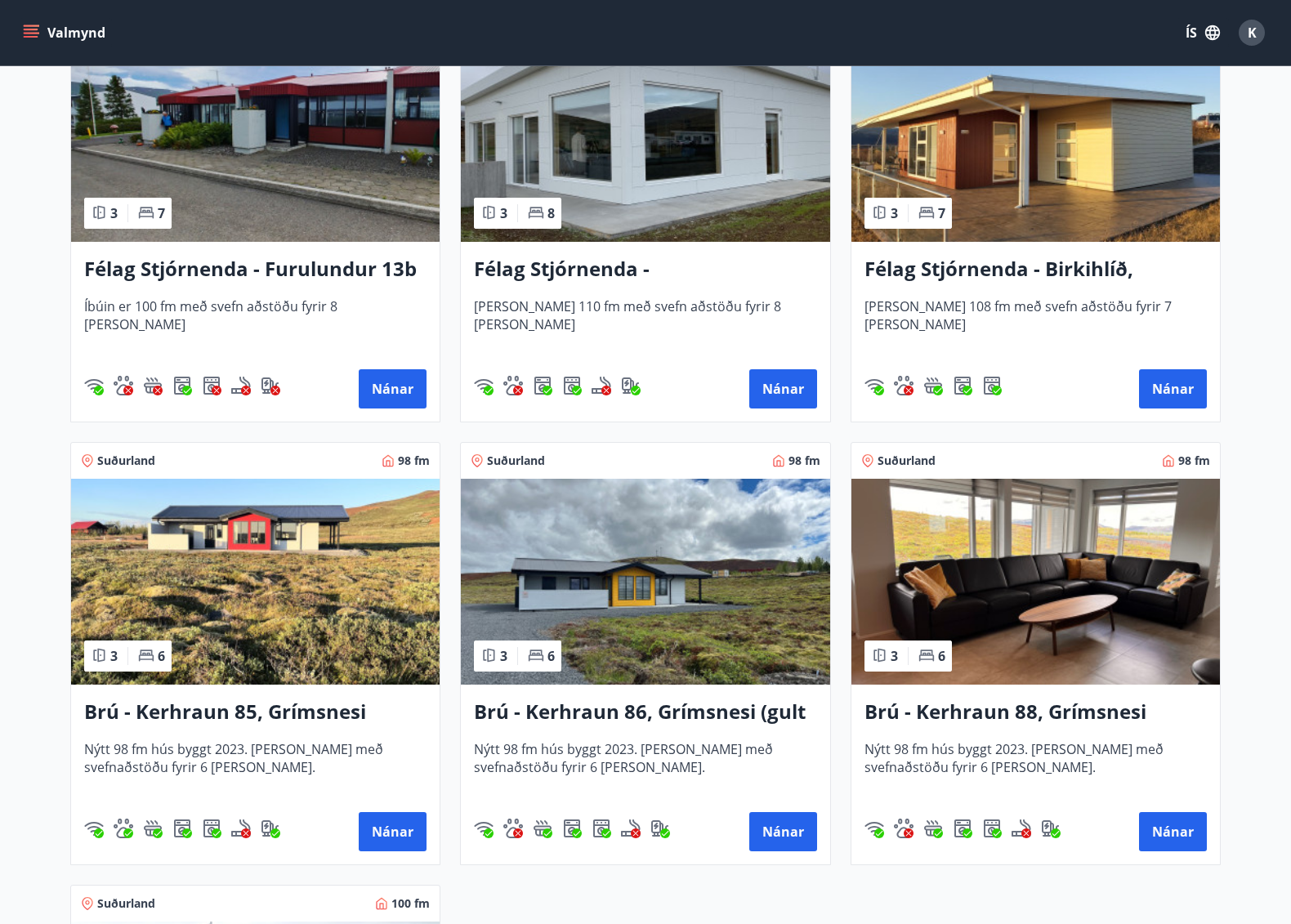
scroll to position [3514, 0]
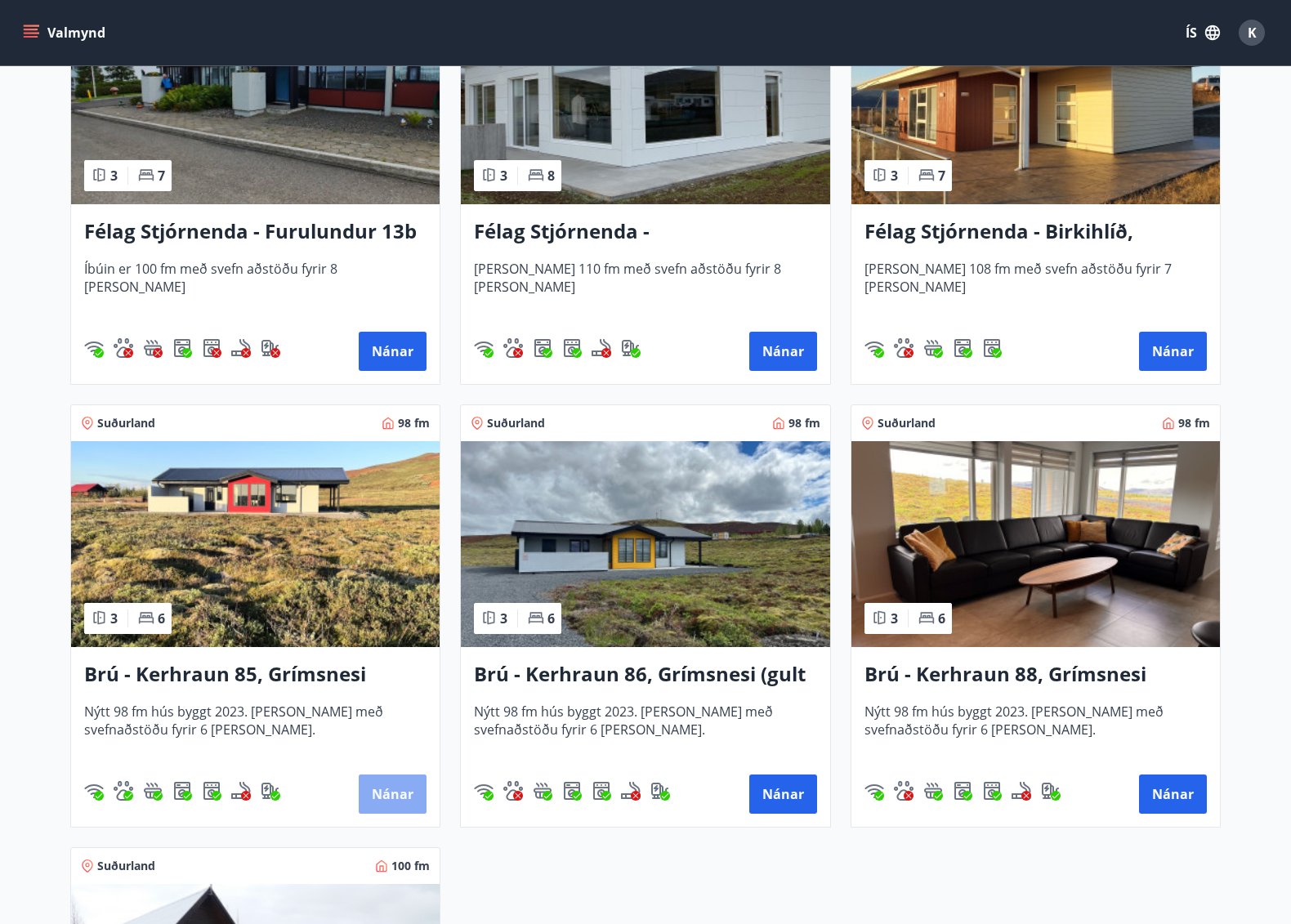
click at [399, 796] on button "Nánar" at bounding box center [393, 795] width 68 height 40
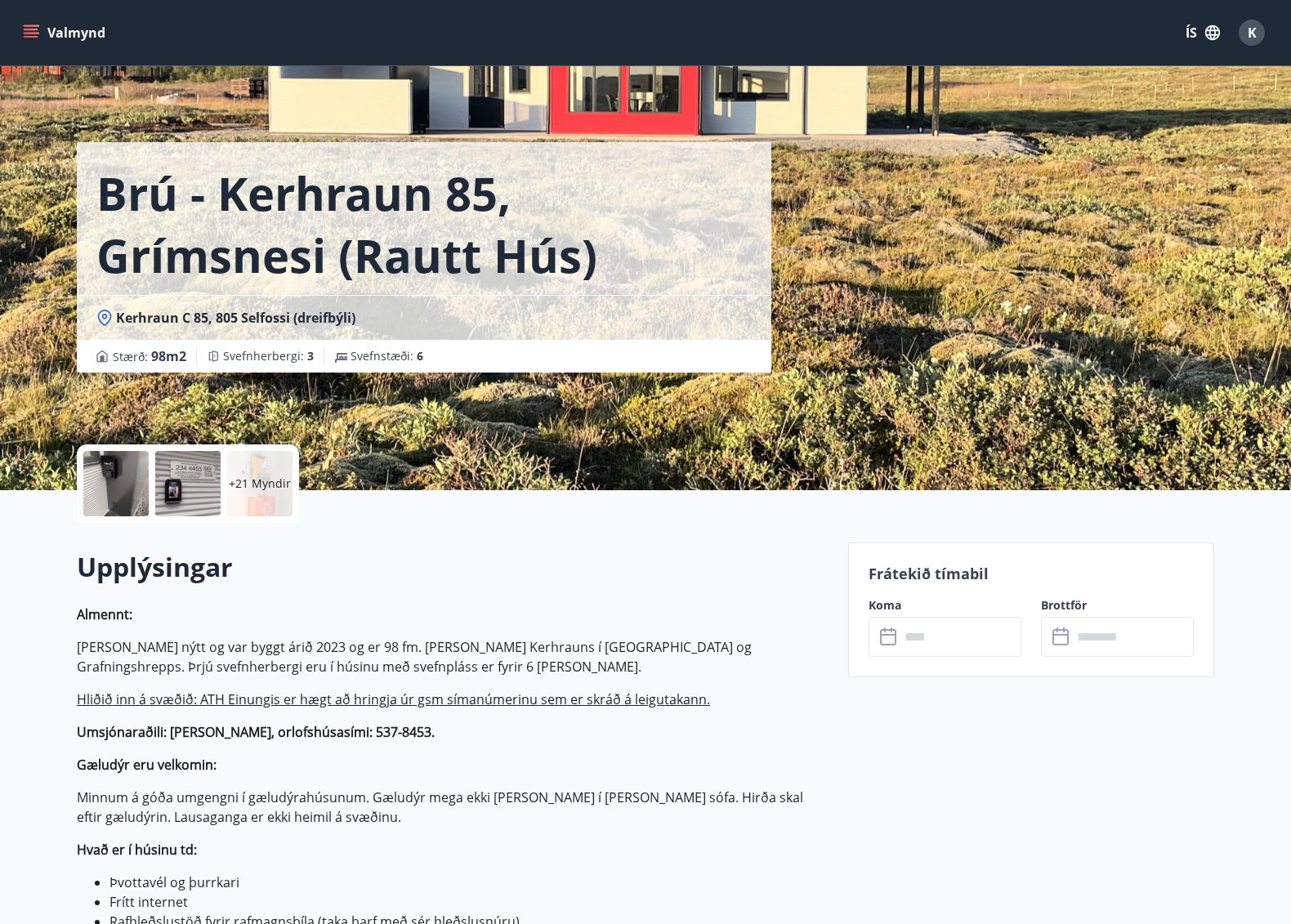
click at [124, 485] on div at bounding box center [116, 483] width 66 height 66
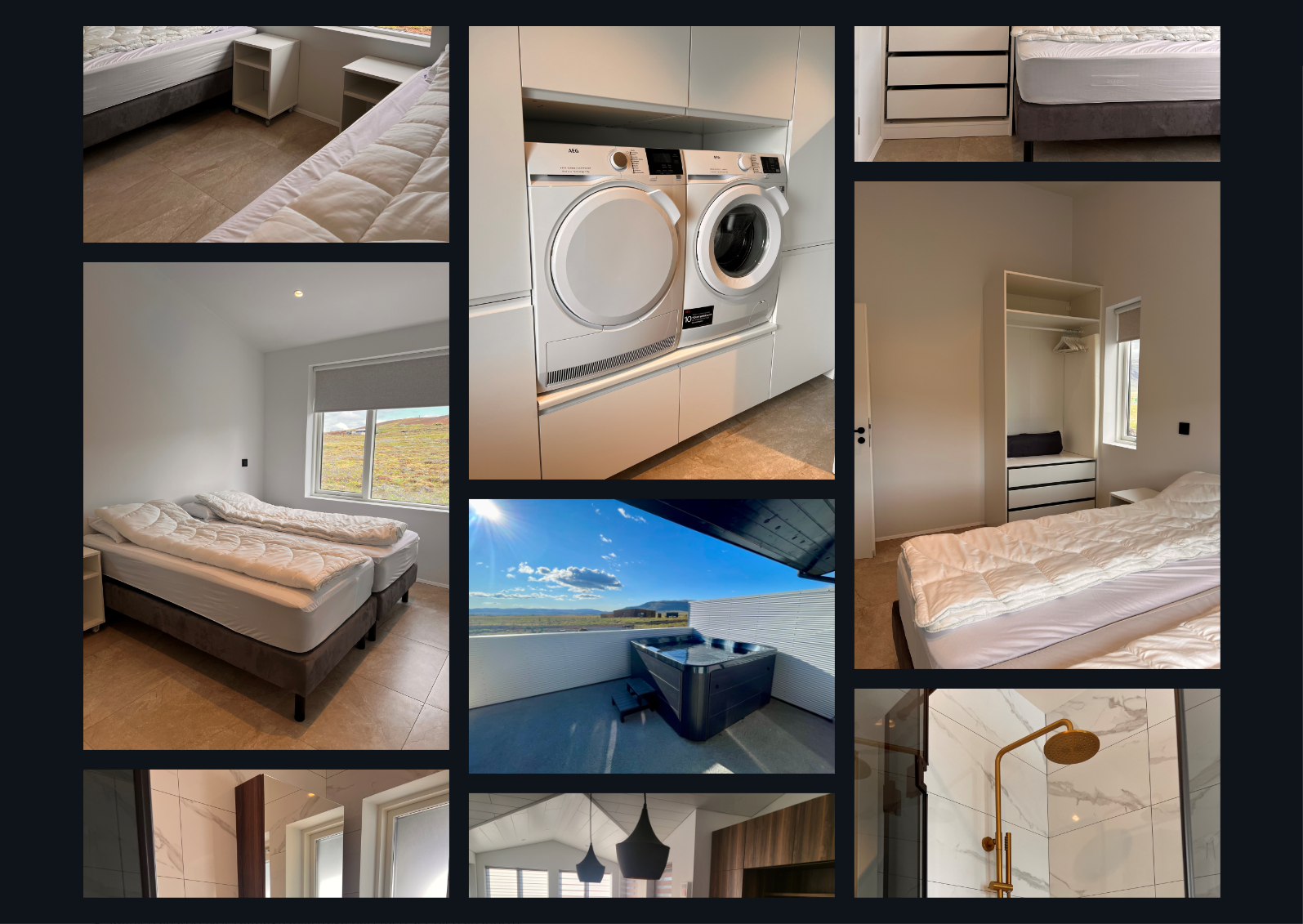
scroll to position [1294, 0]
